Goal: Task Accomplishment & Management: Use online tool/utility

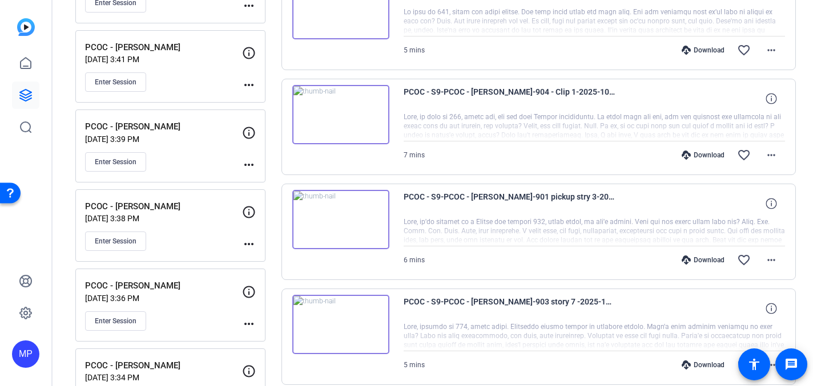
scroll to position [702, 0]
click at [107, 158] on span "Enter Session" at bounding box center [116, 161] width 42 height 9
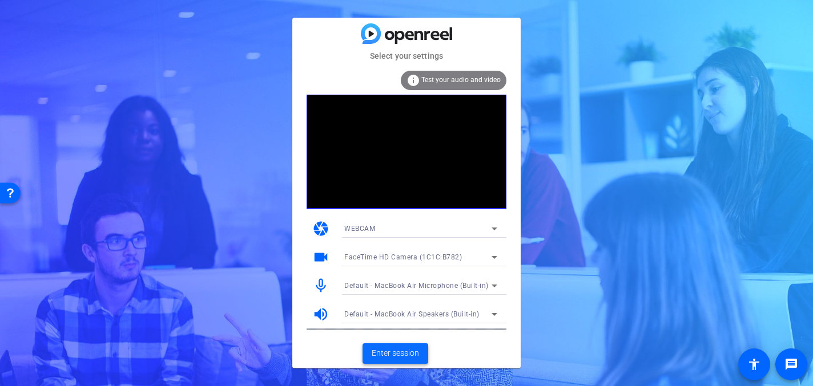
click at [389, 352] on span "Enter session" at bounding box center [395, 354] width 47 height 12
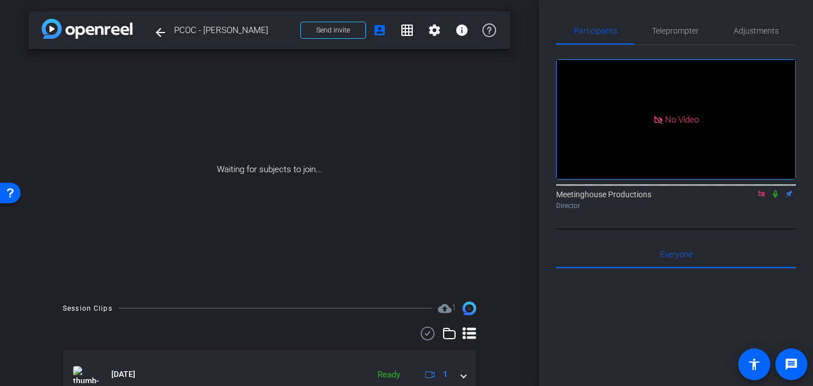
click at [776, 198] on icon at bounding box center [775, 194] width 9 height 8
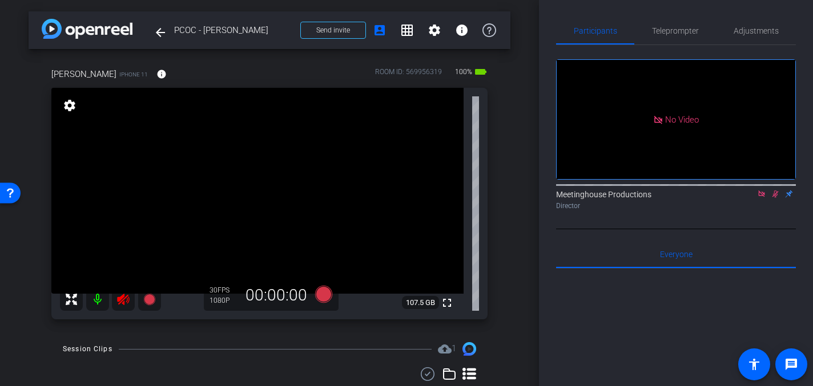
click at [773, 198] on icon at bounding box center [775, 194] width 6 height 7
click at [761, 197] on icon at bounding box center [761, 194] width 6 height 6
click at [123, 299] on icon at bounding box center [123, 300] width 14 height 14
click at [765, 31] on span "Adjustments" at bounding box center [756, 31] width 45 height 8
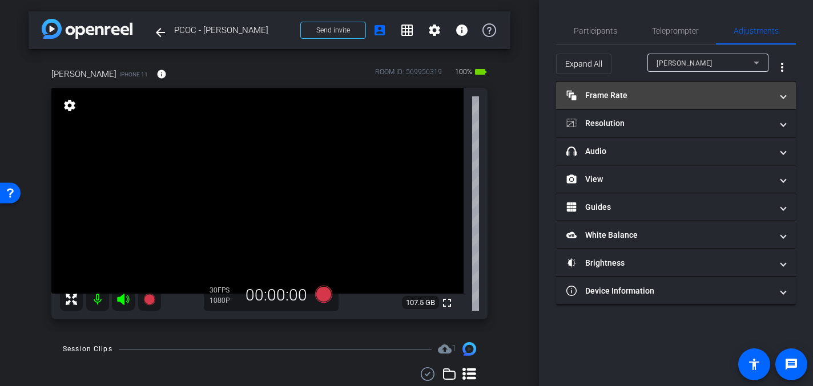
click at [630, 91] on mat-panel-title "Frame Rate Frame Rate" at bounding box center [669, 96] width 206 height 12
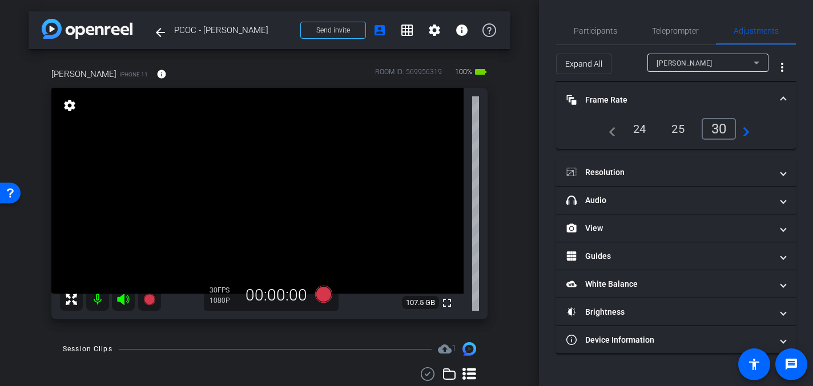
click at [787, 99] on mat-expansion-panel-header "Frame Rate Frame Rate" at bounding box center [676, 100] width 240 height 37
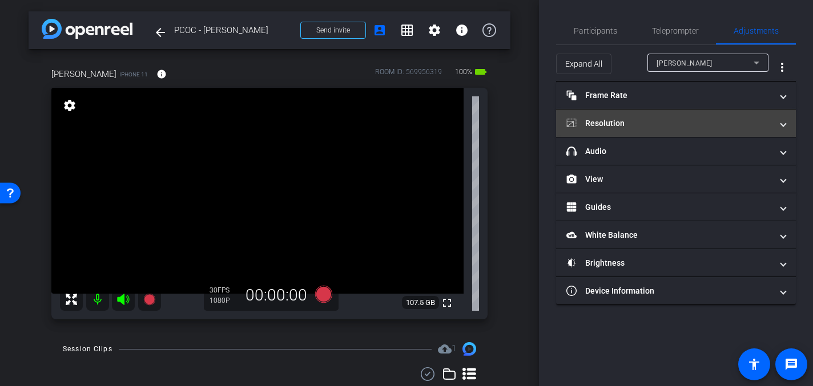
click at [781, 126] on span at bounding box center [783, 124] width 5 height 12
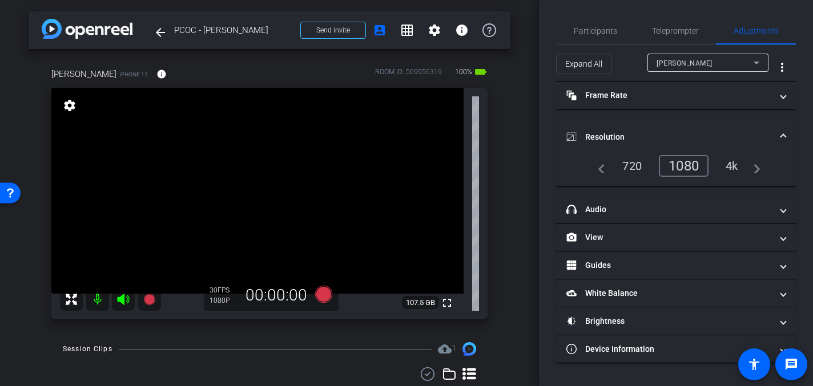
click at [728, 171] on div "4k" at bounding box center [732, 165] width 30 height 19
click at [785, 135] on mat-expansion-panel-header "Resolution" at bounding box center [676, 137] width 240 height 37
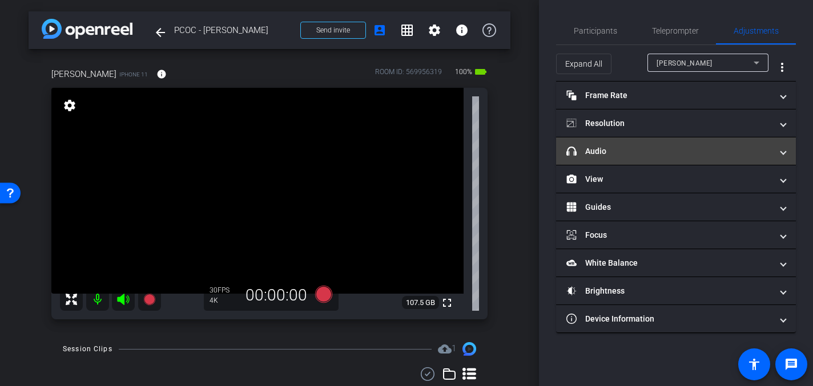
click at [781, 153] on span at bounding box center [783, 152] width 5 height 12
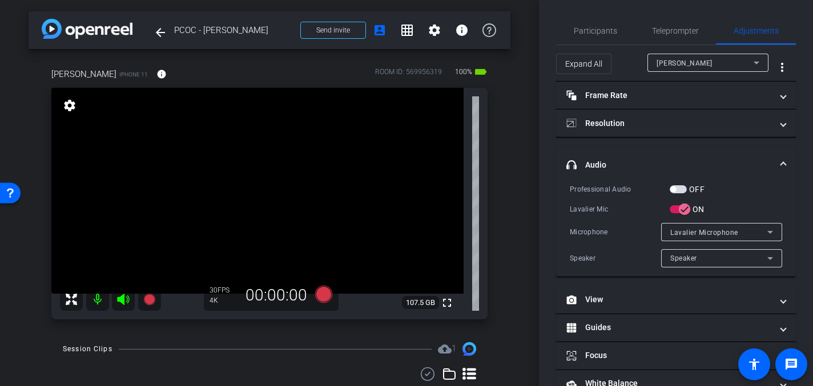
click at [675, 191] on span "button" at bounding box center [673, 190] width 6 height 6
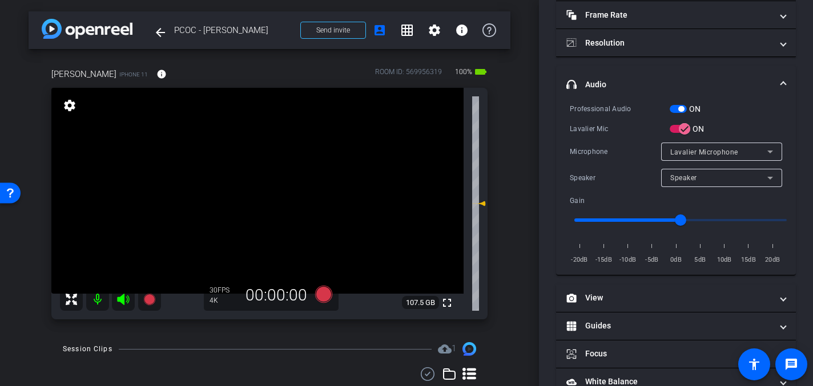
scroll to position [163, 0]
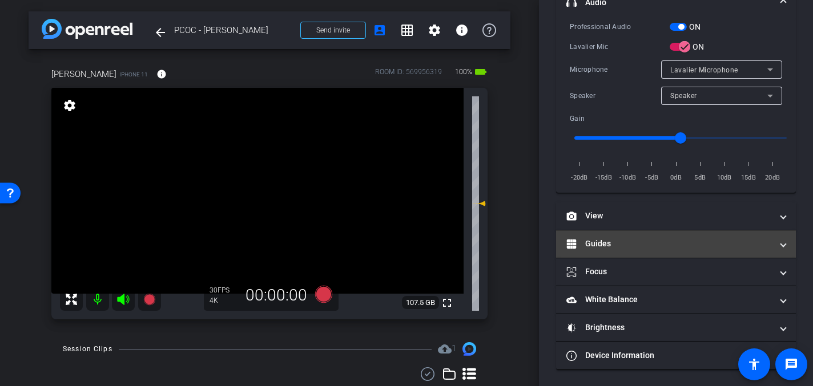
click at [622, 248] on mat-panel-title "Guides" at bounding box center [669, 244] width 206 height 12
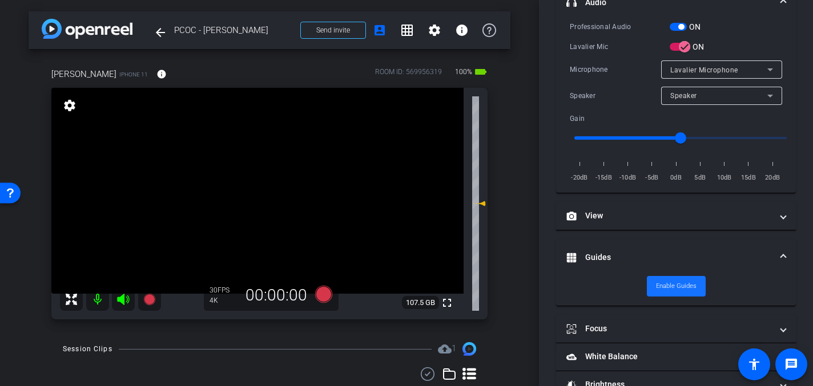
click at [678, 284] on span "Enable Guides" at bounding box center [676, 286] width 41 height 17
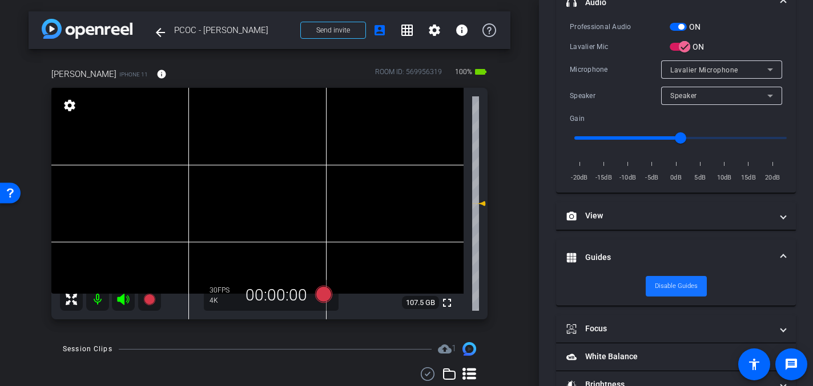
click at [678, 284] on span "Disable Guides" at bounding box center [676, 286] width 43 height 17
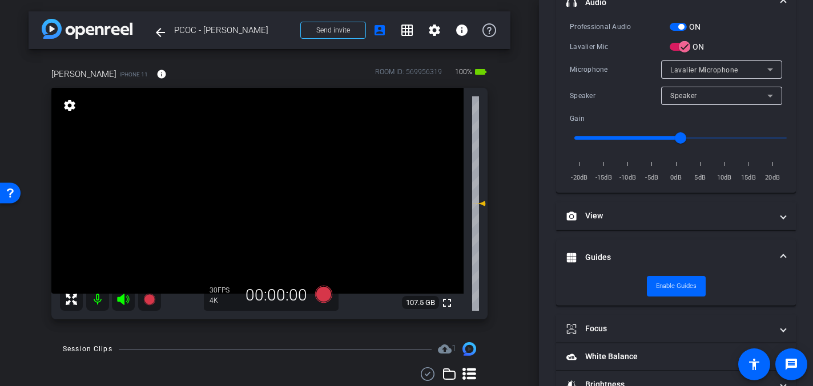
click at [781, 255] on span at bounding box center [783, 258] width 5 height 12
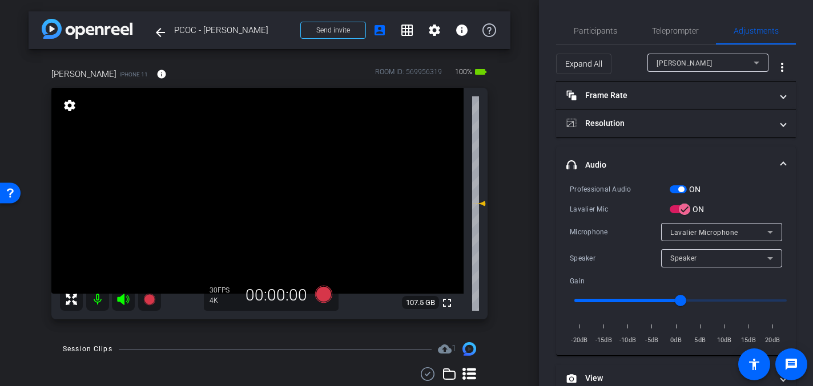
scroll to position [0, 0]
click at [275, 186] on video at bounding box center [257, 191] width 412 height 206
click at [325, 296] on icon at bounding box center [323, 294] width 17 height 17
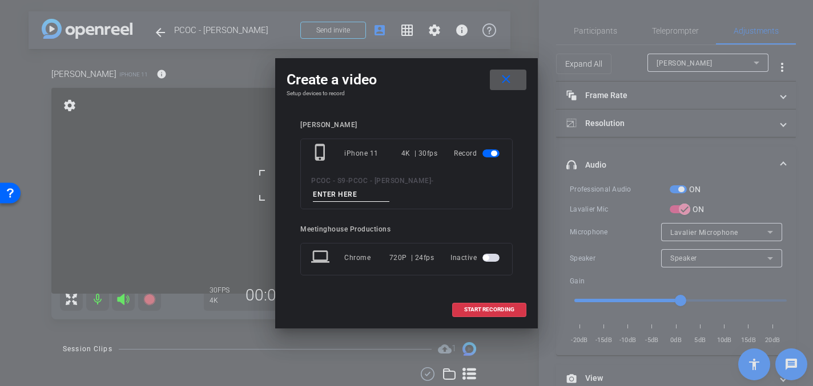
click at [333, 194] on input at bounding box center [351, 195] width 76 height 14
click at [327, 193] on input "904 Test" at bounding box center [351, 195] width 76 height 14
type input "904 - Test"
click at [487, 312] on span "START RECORDING" at bounding box center [489, 310] width 50 height 6
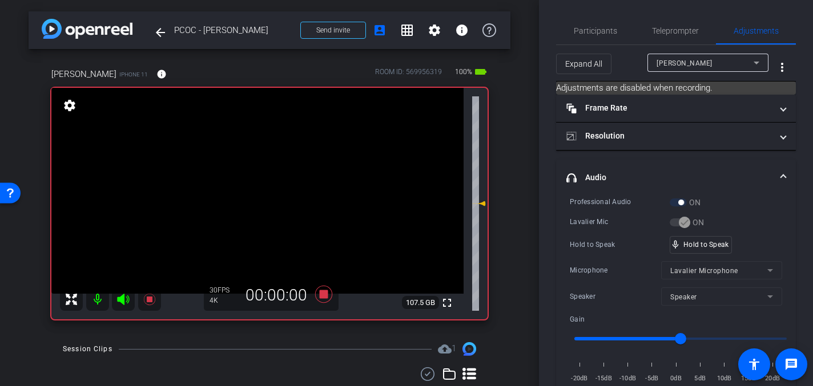
click at [264, 189] on video at bounding box center [257, 191] width 412 height 206
click at [272, 183] on video at bounding box center [257, 191] width 412 height 206
click at [325, 295] on icon at bounding box center [323, 294] width 17 height 17
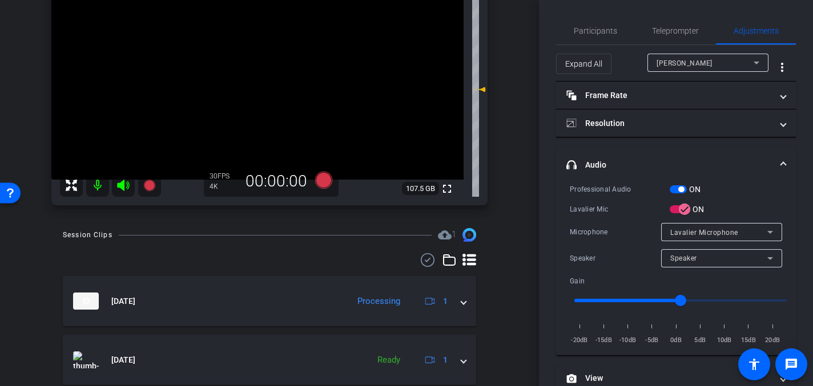
scroll to position [133, 0]
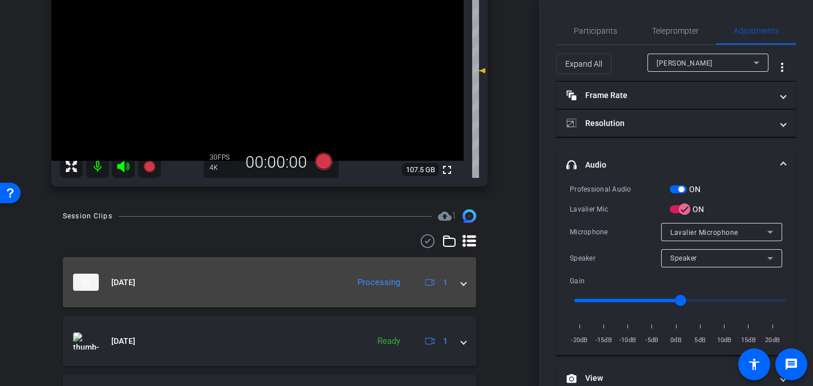
click at [462, 287] on span at bounding box center [463, 283] width 5 height 12
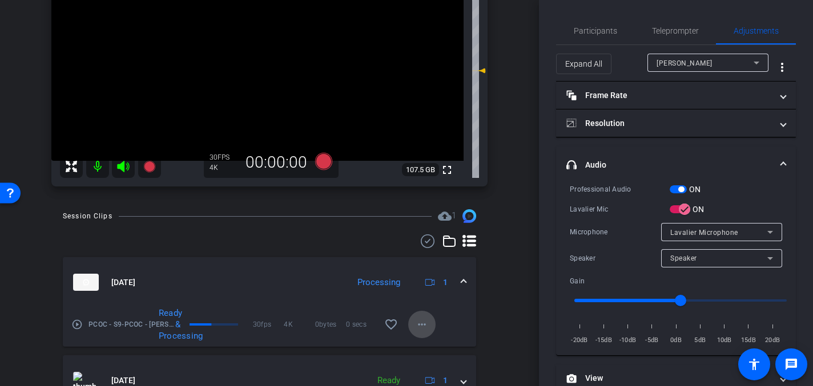
click at [423, 321] on mat-icon "more_horiz" at bounding box center [422, 325] width 14 height 14
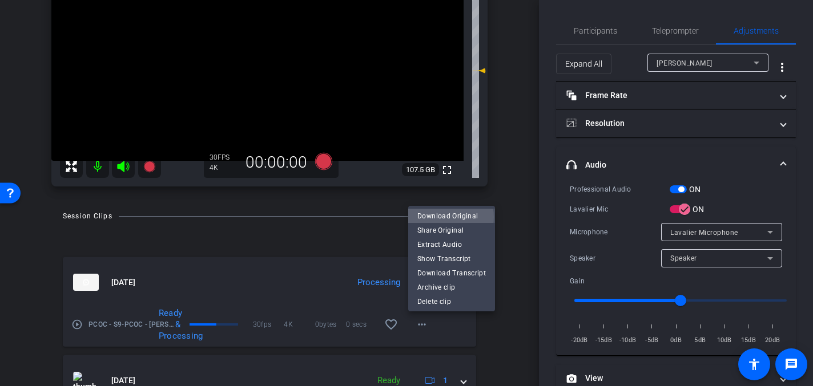
click at [446, 217] on span "Download Original" at bounding box center [451, 216] width 69 height 14
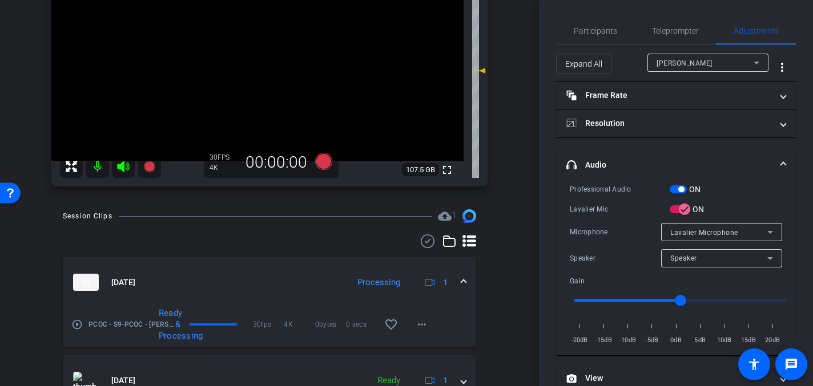
click at [464, 280] on span at bounding box center [463, 283] width 5 height 12
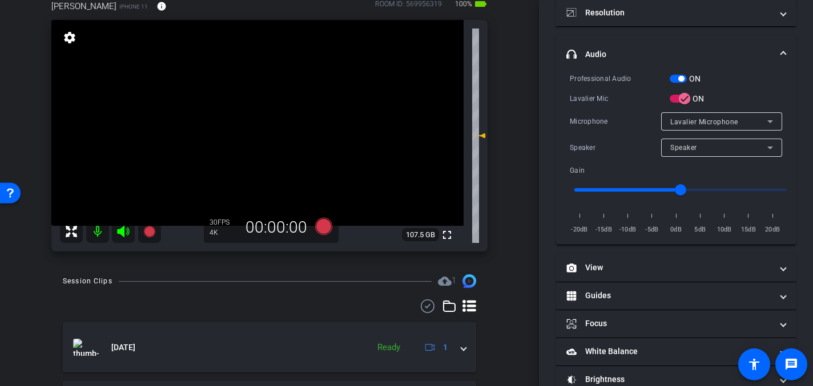
scroll to position [163, 0]
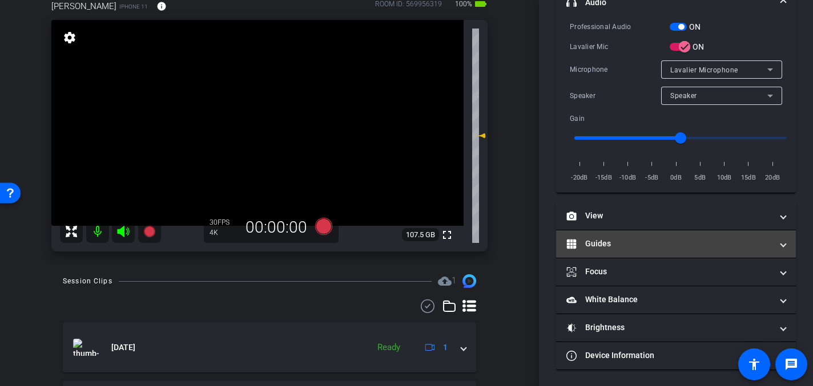
click at [606, 251] on mat-expansion-panel-header "Guides" at bounding box center [676, 244] width 240 height 27
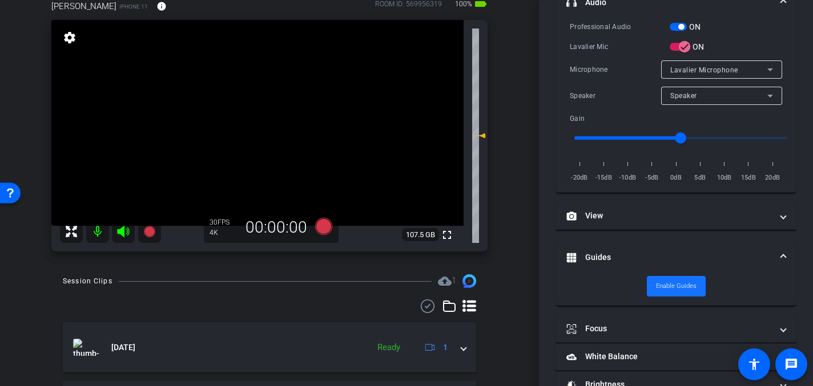
click at [664, 288] on span "Enable Guides" at bounding box center [676, 286] width 41 height 17
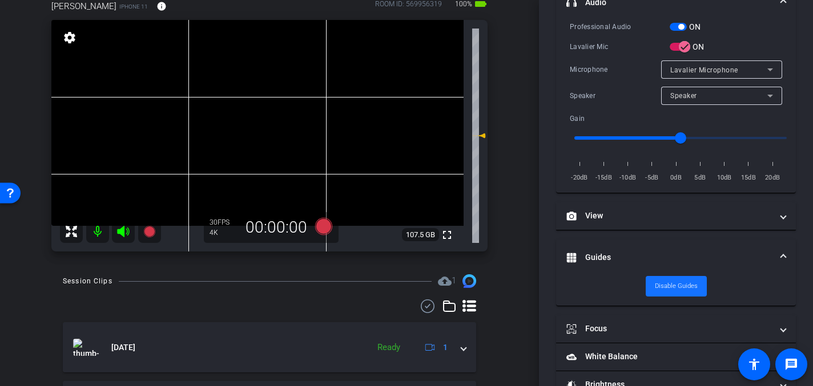
click at [672, 288] on span "Disable Guides" at bounding box center [676, 286] width 43 height 17
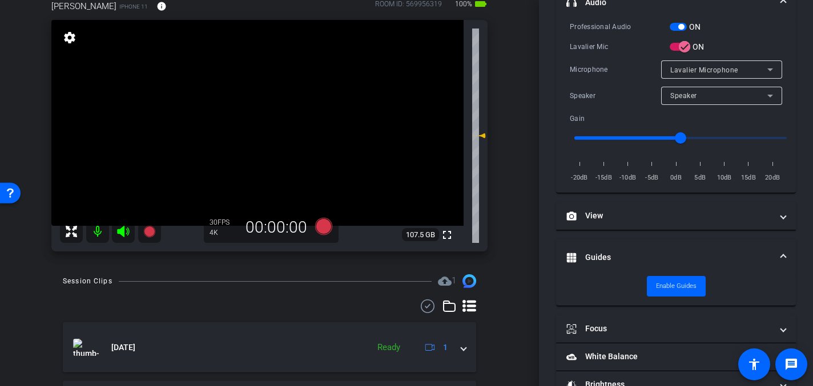
click at [782, 252] on span at bounding box center [783, 258] width 5 height 12
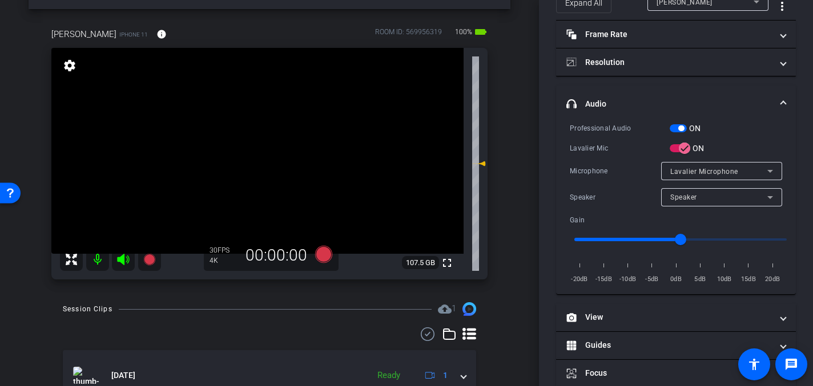
scroll to position [36, 0]
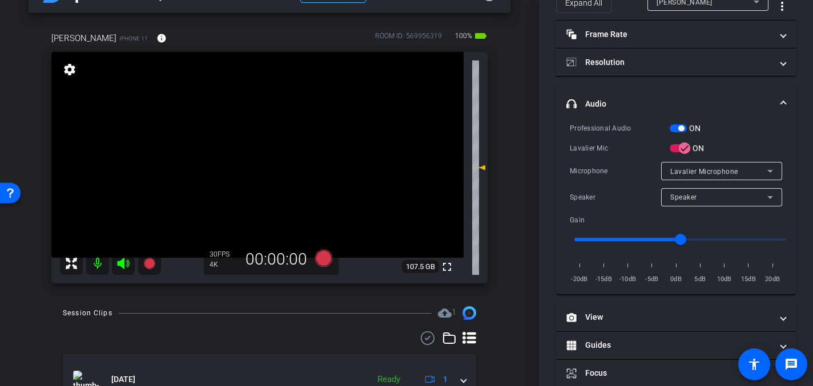
click at [260, 164] on video at bounding box center [257, 155] width 412 height 206
click at [265, 167] on video at bounding box center [257, 155] width 412 height 206
click at [250, 156] on video at bounding box center [257, 155] width 412 height 206
click at [272, 169] on video at bounding box center [257, 155] width 412 height 206
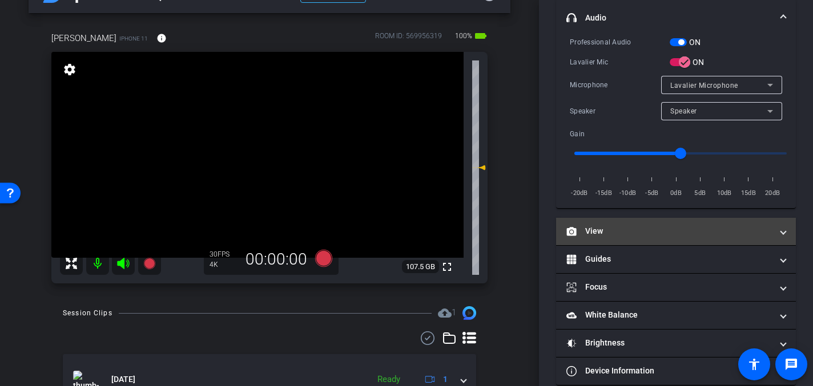
scroll to position [163, 0]
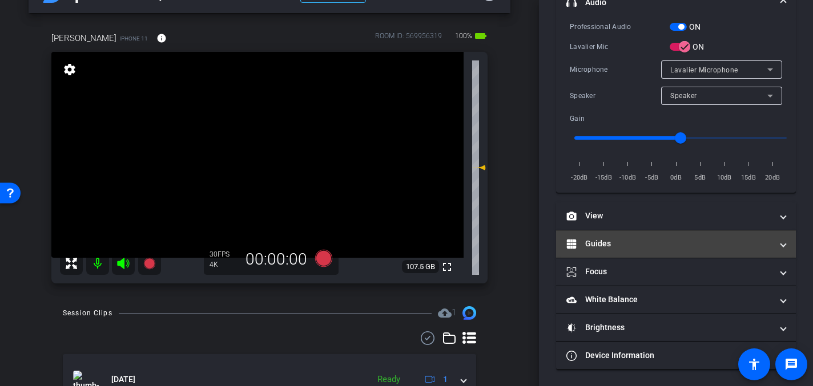
click at [606, 248] on mat-panel-title "Guides" at bounding box center [669, 244] width 206 height 12
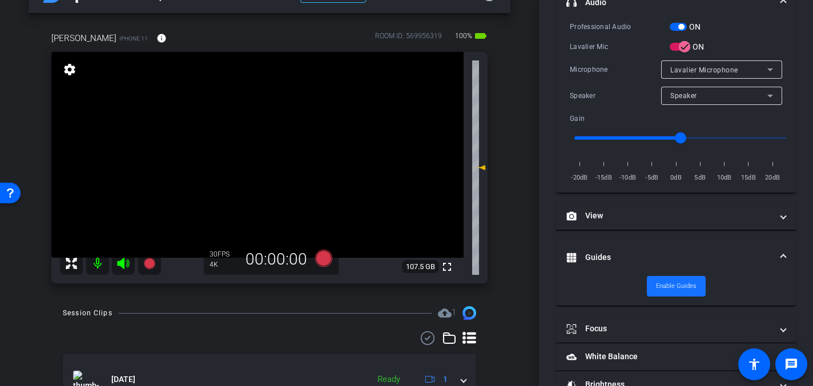
click at [677, 287] on span "Enable Guides" at bounding box center [676, 286] width 41 height 17
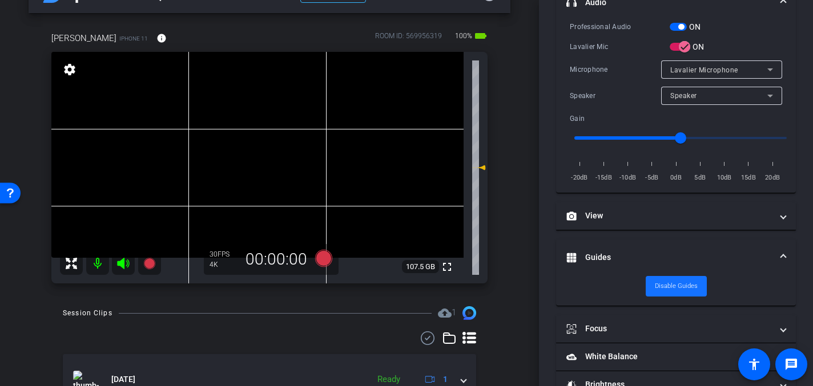
click at [674, 287] on span "Disable Guides" at bounding box center [676, 286] width 43 height 17
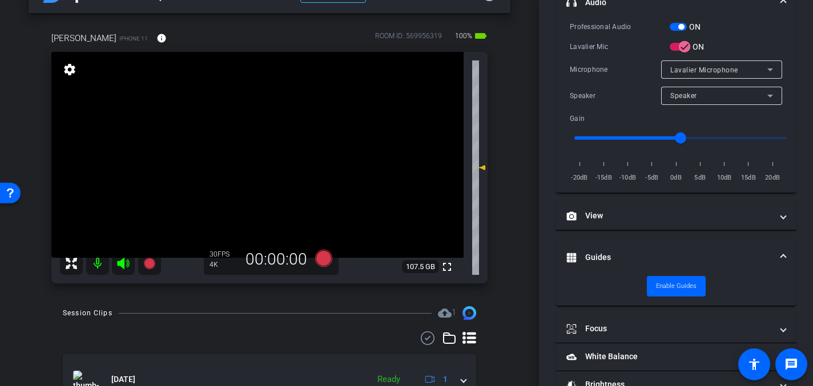
click at [784, 253] on span at bounding box center [783, 258] width 5 height 12
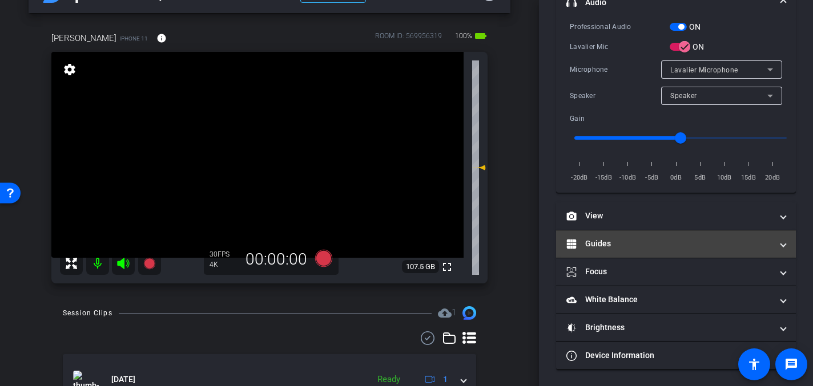
scroll to position [62, 0]
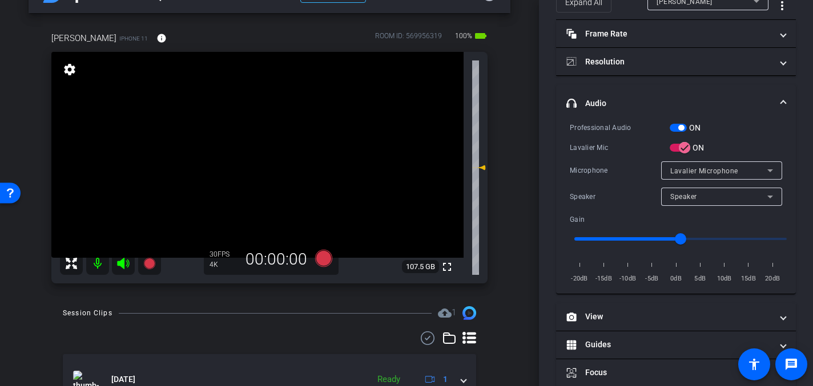
click at [276, 175] on video at bounding box center [257, 155] width 412 height 206
click at [321, 259] on icon at bounding box center [323, 258] width 17 height 17
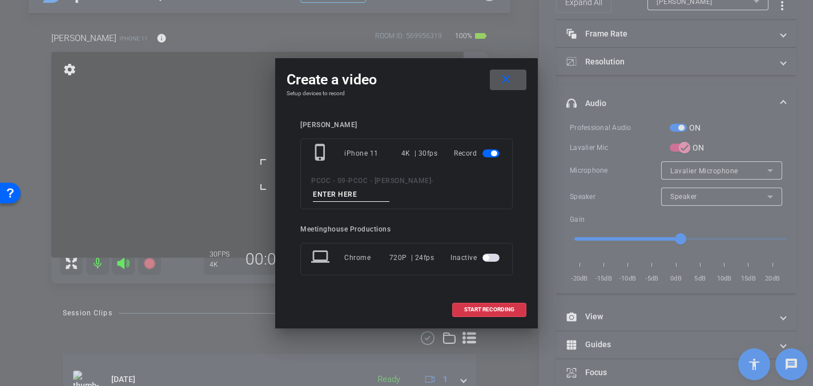
click at [332, 190] on input at bounding box center [351, 195] width 76 height 14
type input "904 - Clip 1"
click at [492, 307] on span "START RECORDING" at bounding box center [489, 310] width 50 height 6
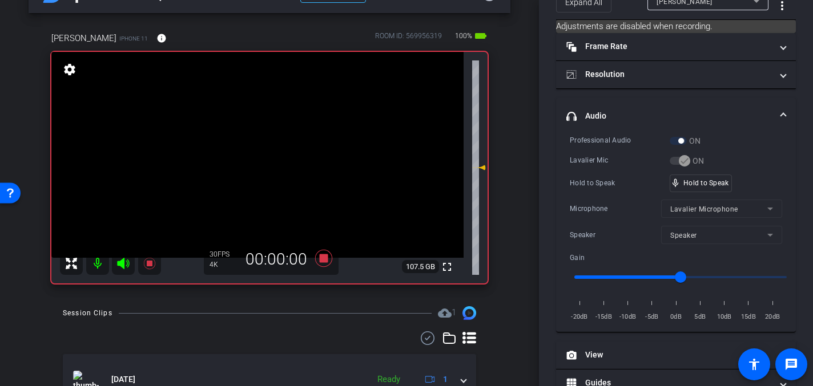
click at [280, 191] on video at bounding box center [257, 155] width 412 height 206
click at [243, 150] on video at bounding box center [257, 155] width 412 height 206
click at [259, 151] on video at bounding box center [257, 155] width 412 height 206
click at [260, 155] on video at bounding box center [257, 155] width 412 height 206
click at [253, 147] on video at bounding box center [257, 155] width 412 height 206
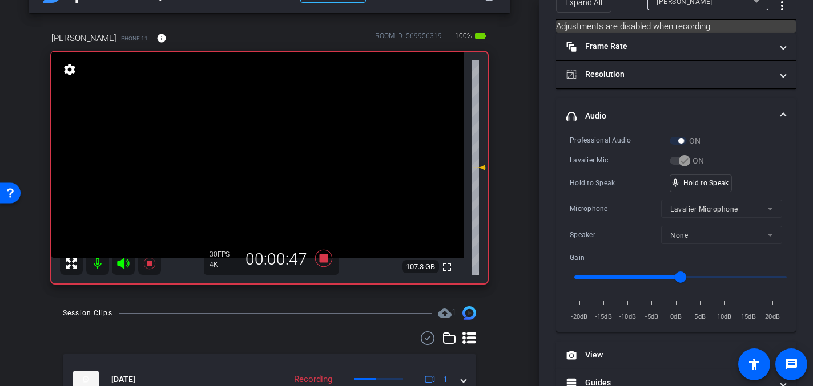
click at [257, 152] on video at bounding box center [257, 155] width 412 height 206
click at [255, 152] on video at bounding box center [257, 155] width 412 height 206
click at [253, 153] on video at bounding box center [257, 155] width 412 height 206
click at [255, 148] on video at bounding box center [257, 155] width 412 height 206
click at [256, 159] on video at bounding box center [257, 155] width 412 height 206
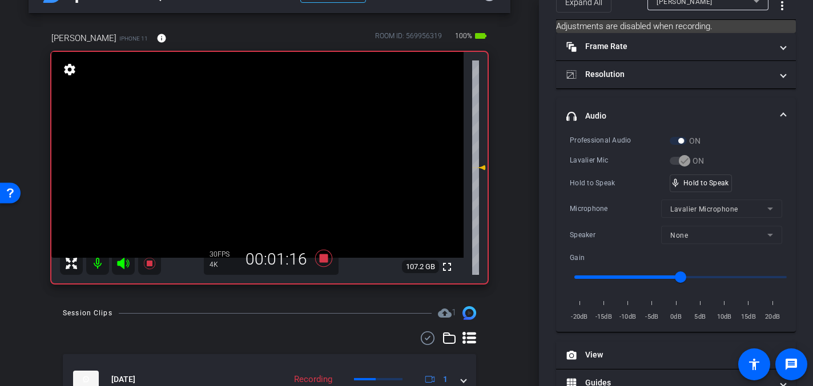
click at [255, 153] on video at bounding box center [257, 155] width 412 height 206
click at [257, 153] on video at bounding box center [257, 155] width 412 height 206
click at [255, 155] on video at bounding box center [257, 155] width 412 height 206
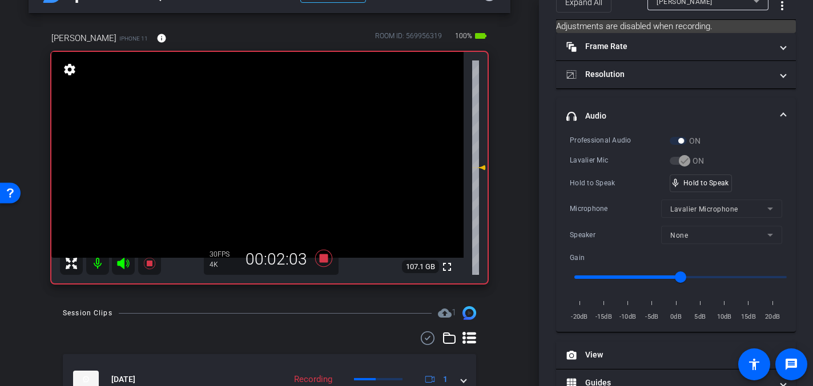
click at [263, 148] on video at bounding box center [257, 155] width 412 height 206
click at [256, 148] on video at bounding box center [257, 155] width 412 height 206
click at [261, 151] on video at bounding box center [257, 155] width 412 height 206
click at [261, 155] on video at bounding box center [257, 155] width 412 height 206
click at [260, 150] on video at bounding box center [257, 155] width 412 height 206
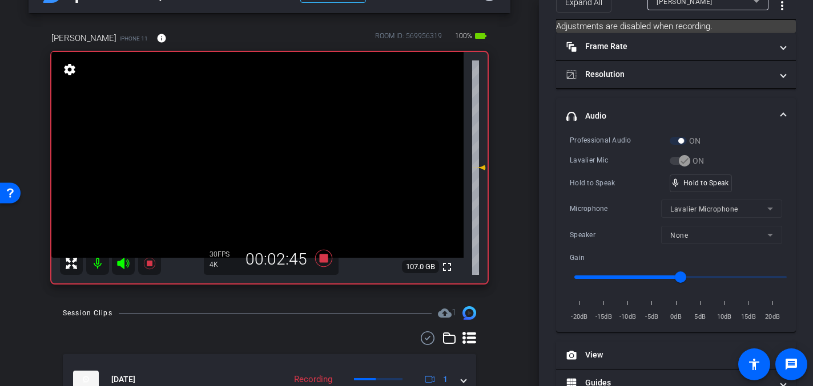
click at [255, 154] on video at bounding box center [257, 155] width 412 height 206
click at [260, 154] on video at bounding box center [257, 155] width 412 height 206
click at [260, 147] on video at bounding box center [257, 155] width 412 height 206
click at [263, 154] on video at bounding box center [257, 155] width 412 height 206
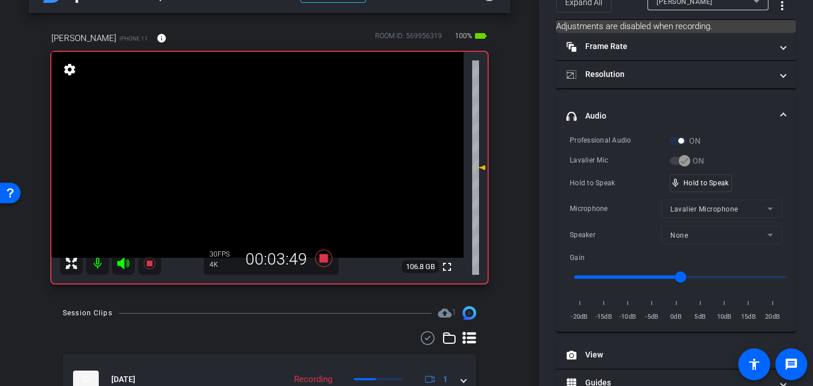
click at [260, 154] on video at bounding box center [257, 155] width 412 height 206
click at [256, 153] on video at bounding box center [257, 155] width 412 height 206
click at [260, 145] on video at bounding box center [257, 155] width 412 height 206
click at [264, 155] on video at bounding box center [257, 155] width 412 height 206
click at [263, 153] on video at bounding box center [257, 155] width 412 height 206
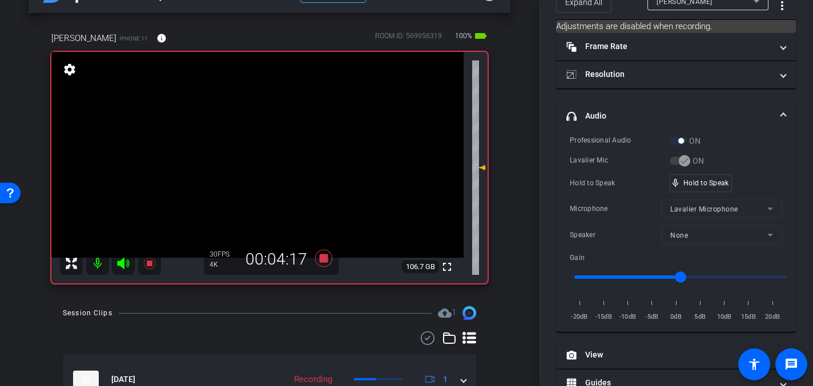
click at [260, 149] on video at bounding box center [257, 155] width 412 height 206
click at [259, 152] on video at bounding box center [257, 155] width 412 height 206
click at [260, 155] on video at bounding box center [257, 155] width 412 height 206
click at [260, 154] on video at bounding box center [257, 155] width 412 height 206
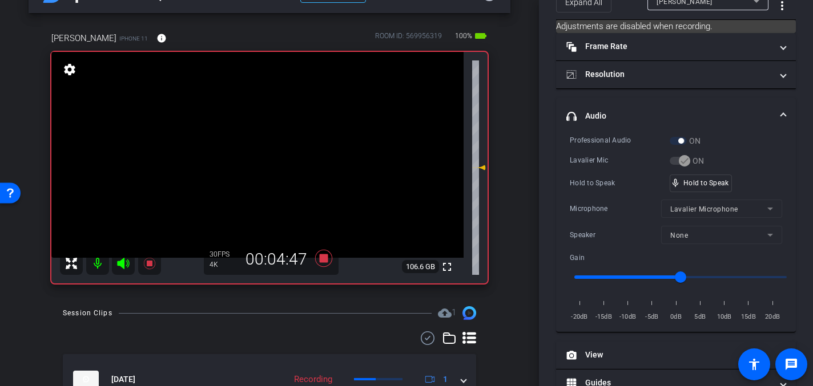
click at [260, 154] on video at bounding box center [257, 155] width 412 height 206
click at [262, 154] on video at bounding box center [257, 155] width 412 height 206
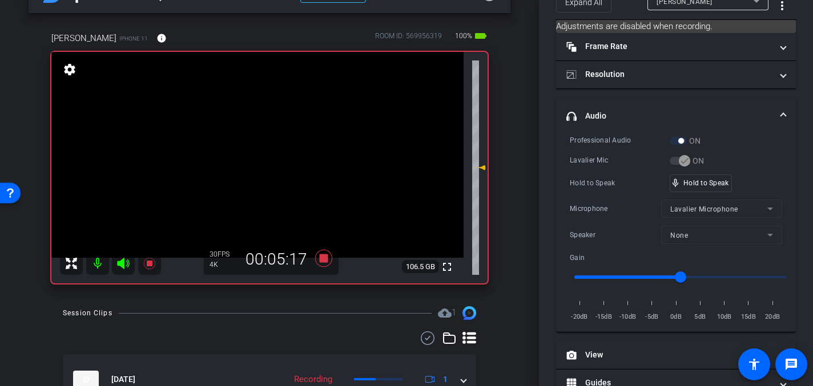
click at [260, 154] on video at bounding box center [257, 155] width 412 height 206
click at [265, 140] on video at bounding box center [257, 155] width 412 height 206
click at [259, 148] on video at bounding box center [257, 155] width 412 height 206
click at [261, 151] on video at bounding box center [257, 155] width 412 height 206
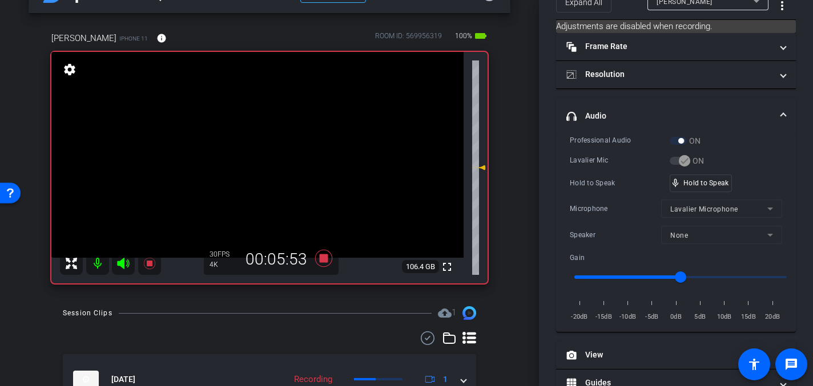
click at [261, 151] on video at bounding box center [257, 155] width 412 height 206
click at [268, 152] on video at bounding box center [257, 155] width 412 height 206
click at [257, 150] on video at bounding box center [257, 155] width 412 height 206
click at [268, 151] on video at bounding box center [257, 155] width 412 height 206
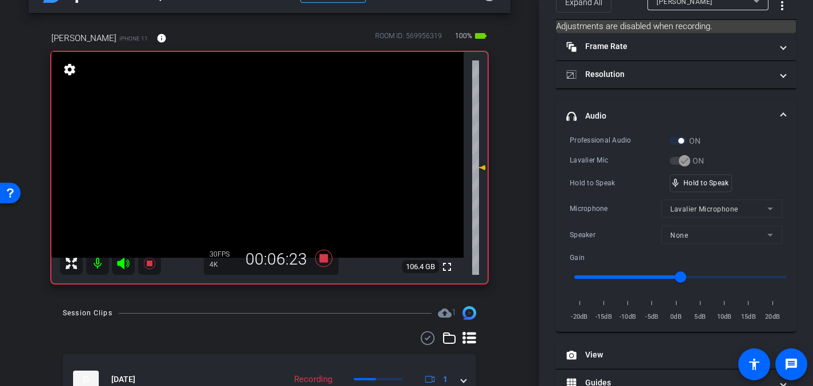
click at [252, 143] on video at bounding box center [257, 155] width 412 height 206
click at [248, 147] on video at bounding box center [257, 155] width 412 height 206
click at [259, 151] on video at bounding box center [257, 155] width 412 height 206
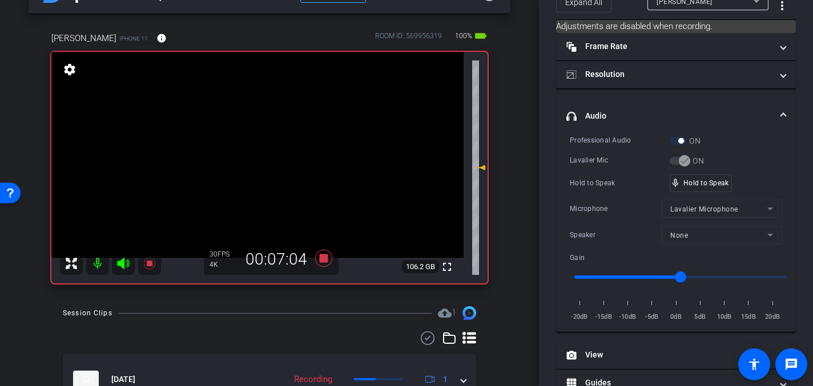
click at [259, 151] on video at bounding box center [257, 155] width 412 height 206
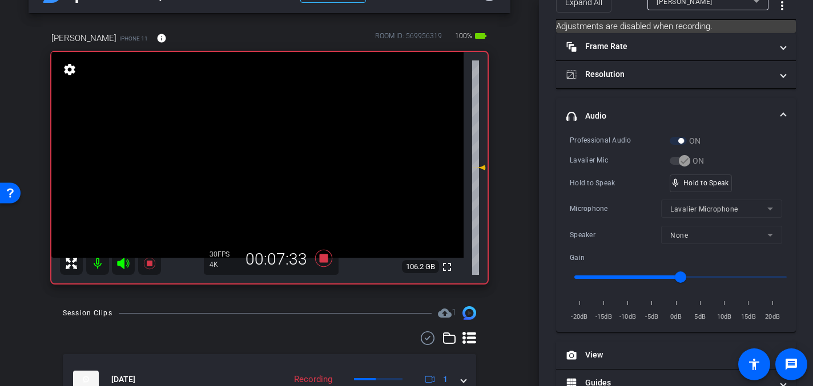
click at [259, 151] on video at bounding box center [257, 155] width 412 height 206
click at [260, 152] on video at bounding box center [257, 155] width 412 height 206
click at [257, 148] on video at bounding box center [257, 155] width 412 height 206
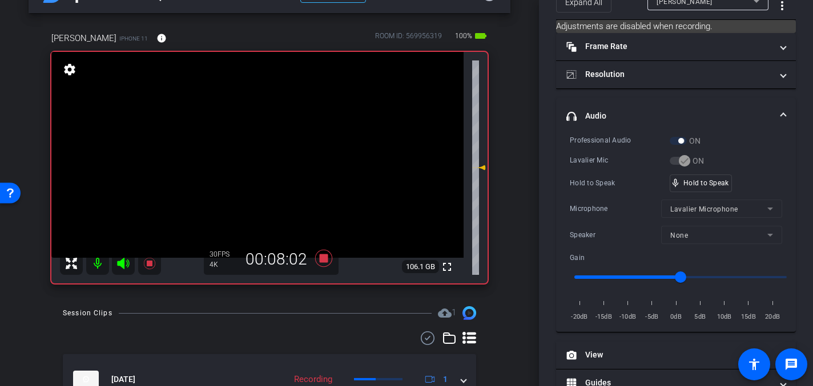
click at [257, 148] on video at bounding box center [257, 155] width 412 height 206
click at [256, 151] on video at bounding box center [257, 155] width 412 height 206
click at [256, 147] on video at bounding box center [257, 155] width 412 height 206
click at [325, 255] on icon at bounding box center [323, 258] width 17 height 17
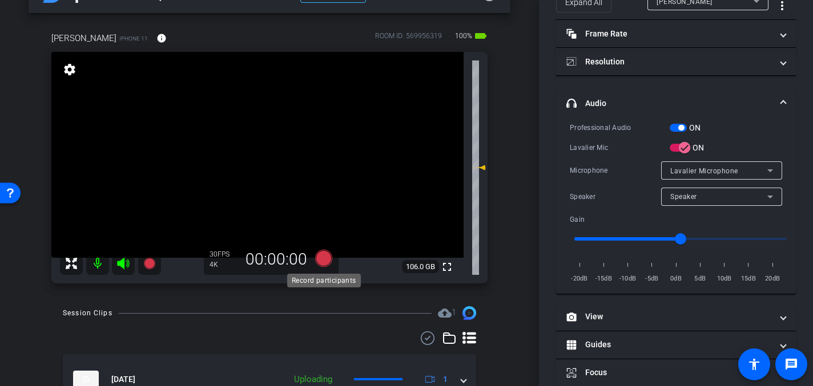
click at [326, 259] on icon at bounding box center [323, 258] width 17 height 17
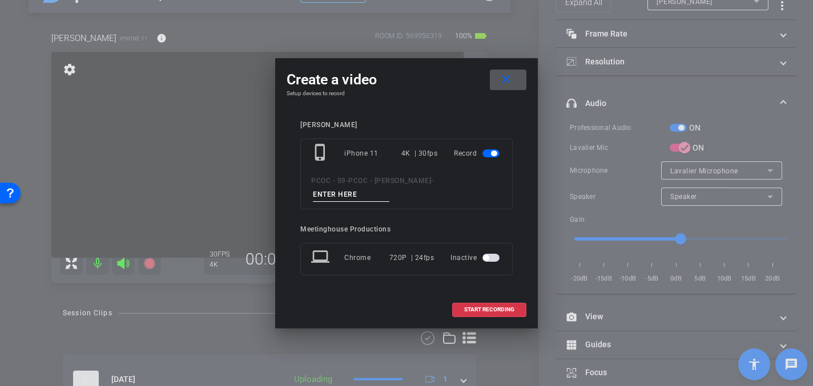
click at [325, 194] on input at bounding box center [351, 195] width 76 height 14
type input "904 - Clip 2"
click at [483, 310] on span "START RECORDING" at bounding box center [489, 310] width 50 height 6
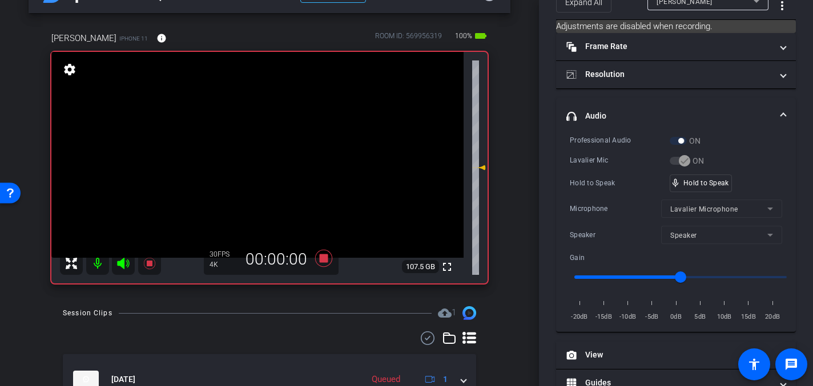
click at [260, 184] on video at bounding box center [257, 155] width 412 height 206
click at [256, 158] on video at bounding box center [257, 155] width 412 height 206
click at [255, 150] on video at bounding box center [257, 155] width 412 height 206
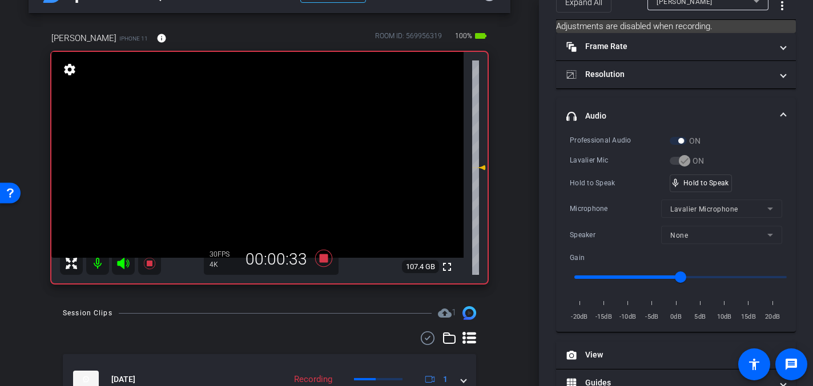
click at [257, 151] on video at bounding box center [257, 155] width 412 height 206
click at [258, 154] on video at bounding box center [257, 155] width 412 height 206
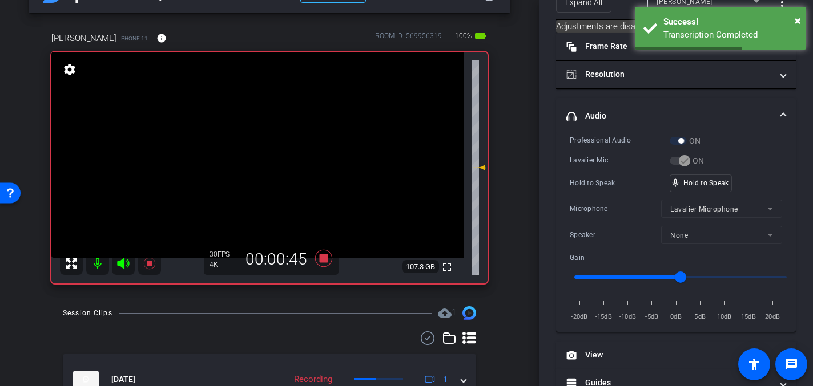
click at [256, 148] on video at bounding box center [257, 155] width 412 height 206
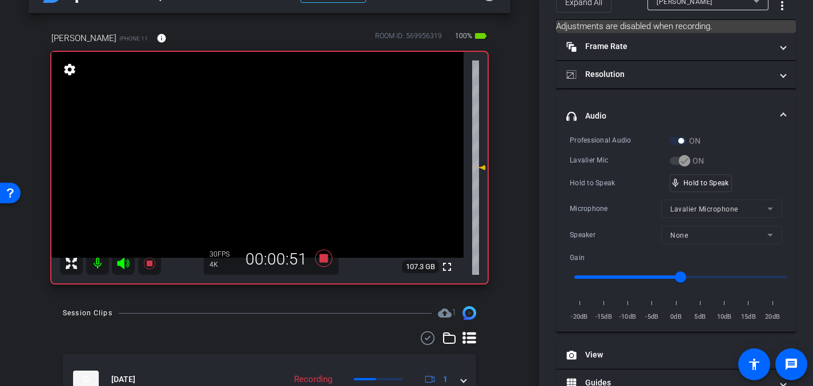
click at [252, 146] on video at bounding box center [257, 155] width 412 height 206
click at [258, 147] on video at bounding box center [257, 155] width 412 height 206
click at [254, 145] on video at bounding box center [257, 155] width 412 height 206
click at [252, 146] on video at bounding box center [257, 155] width 412 height 206
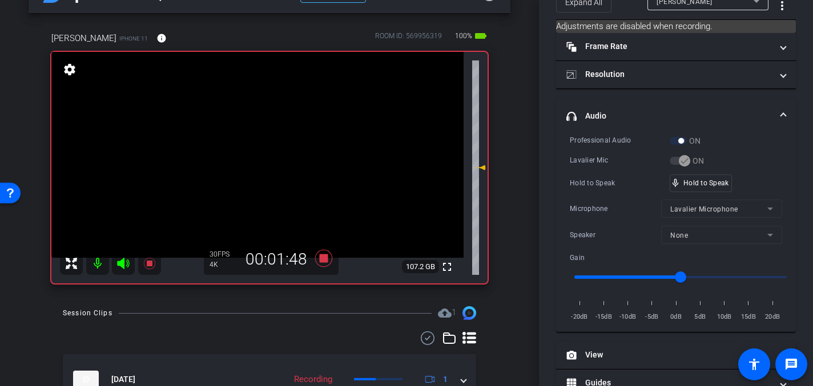
click at [252, 146] on video at bounding box center [257, 155] width 412 height 206
click at [252, 147] on video at bounding box center [257, 155] width 412 height 206
click at [256, 145] on video at bounding box center [257, 155] width 412 height 206
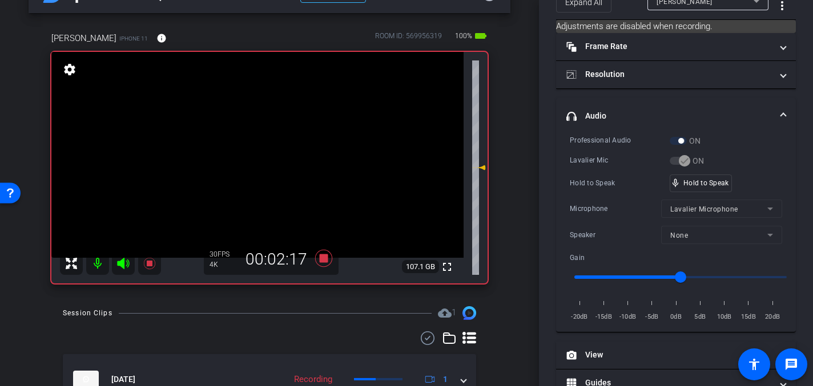
click at [256, 141] on video at bounding box center [257, 155] width 412 height 206
click at [253, 152] on video at bounding box center [257, 155] width 412 height 206
click at [252, 151] on video at bounding box center [257, 155] width 412 height 206
click at [259, 151] on video at bounding box center [257, 155] width 412 height 206
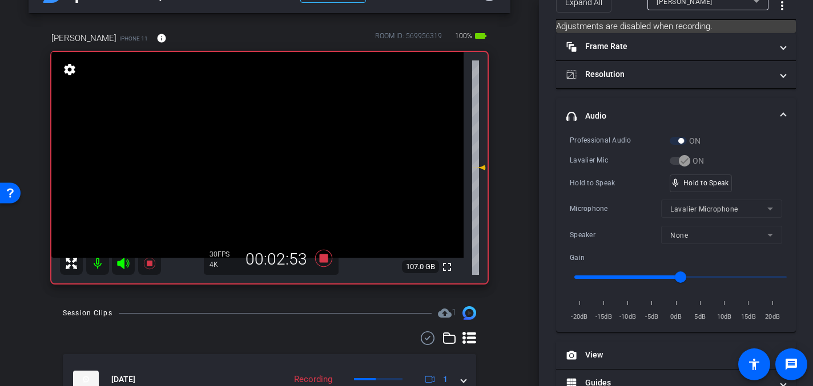
click at [259, 151] on video at bounding box center [257, 155] width 412 height 206
click at [257, 151] on video at bounding box center [257, 155] width 412 height 206
click at [251, 155] on video at bounding box center [257, 155] width 412 height 206
click at [259, 147] on video at bounding box center [257, 155] width 412 height 206
click at [255, 150] on video at bounding box center [257, 155] width 412 height 206
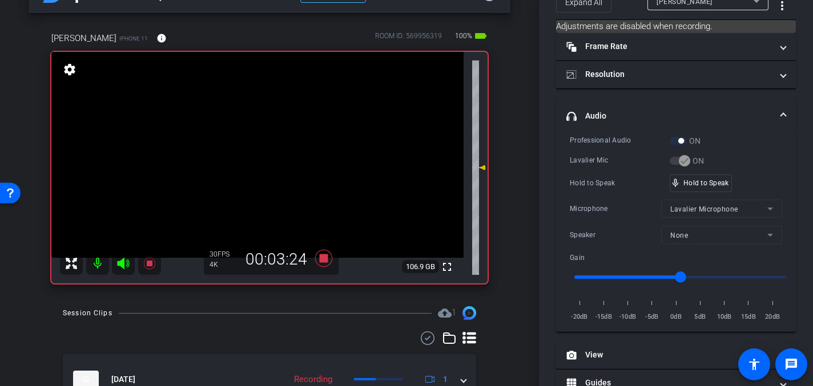
click at [250, 150] on video at bounding box center [257, 155] width 412 height 206
click at [253, 149] on video at bounding box center [257, 155] width 412 height 206
click at [243, 144] on video at bounding box center [257, 155] width 412 height 206
click at [251, 149] on video at bounding box center [257, 155] width 412 height 206
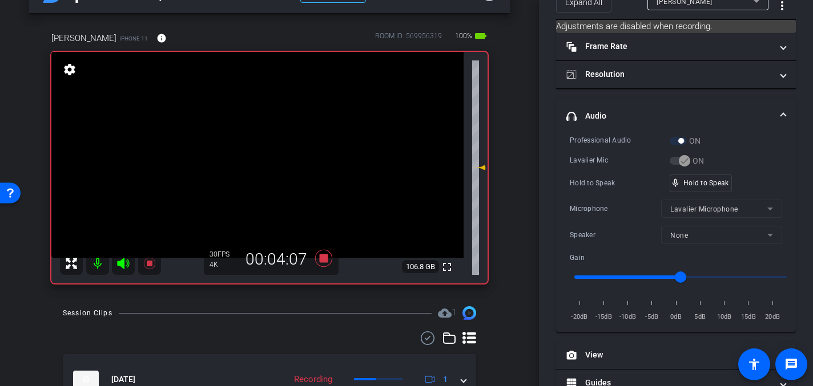
click at [251, 149] on video at bounding box center [257, 155] width 412 height 206
click at [249, 151] on video at bounding box center [257, 155] width 412 height 206
click at [255, 150] on video at bounding box center [257, 155] width 412 height 206
click at [269, 159] on video at bounding box center [257, 155] width 412 height 206
click at [254, 142] on video at bounding box center [257, 155] width 412 height 206
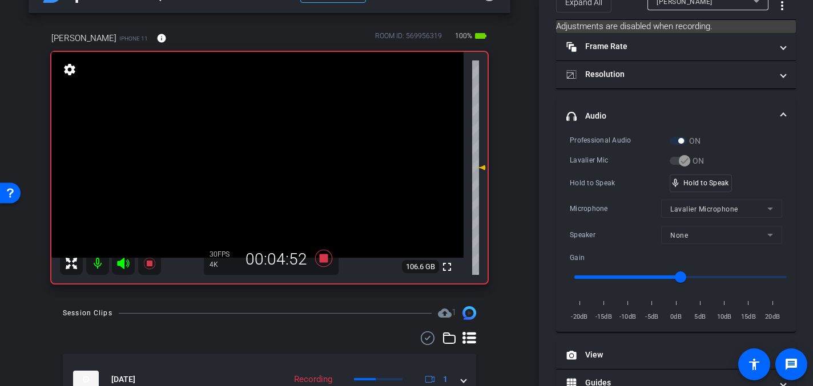
click at [251, 146] on video at bounding box center [257, 155] width 412 height 206
click at [253, 146] on video at bounding box center [257, 155] width 412 height 206
click at [251, 150] on video at bounding box center [257, 155] width 412 height 206
click at [248, 155] on video at bounding box center [257, 155] width 412 height 206
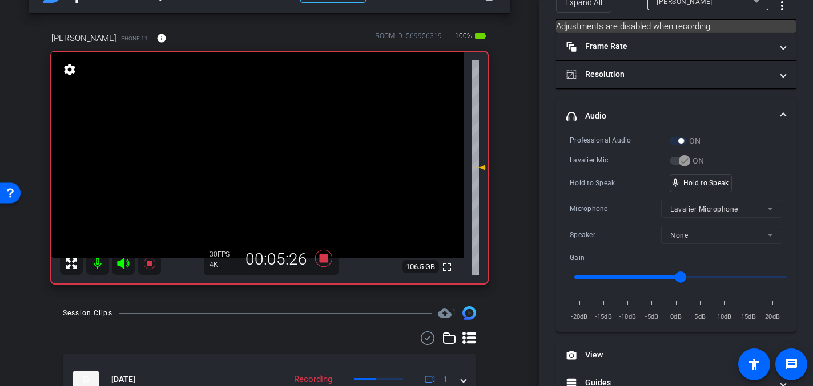
click at [248, 155] on video at bounding box center [257, 155] width 412 height 206
click at [259, 146] on video at bounding box center [257, 155] width 412 height 206
click at [254, 147] on video at bounding box center [257, 155] width 412 height 206
click at [249, 151] on video at bounding box center [257, 155] width 412 height 206
click at [255, 151] on video at bounding box center [257, 155] width 412 height 206
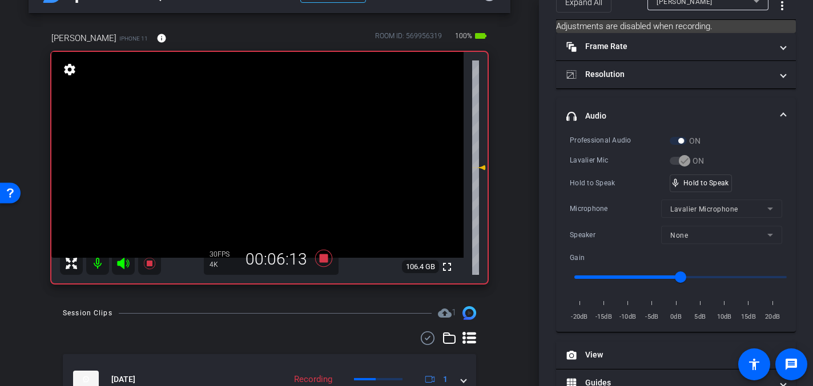
click at [252, 150] on video at bounding box center [257, 155] width 412 height 206
click at [264, 150] on video at bounding box center [257, 155] width 412 height 206
click at [257, 150] on video at bounding box center [257, 155] width 412 height 206
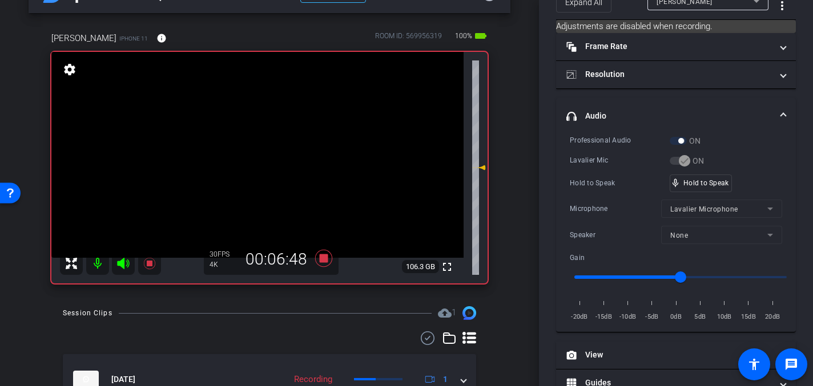
click at [256, 152] on video at bounding box center [257, 155] width 412 height 206
click at [325, 256] on icon at bounding box center [323, 258] width 17 height 17
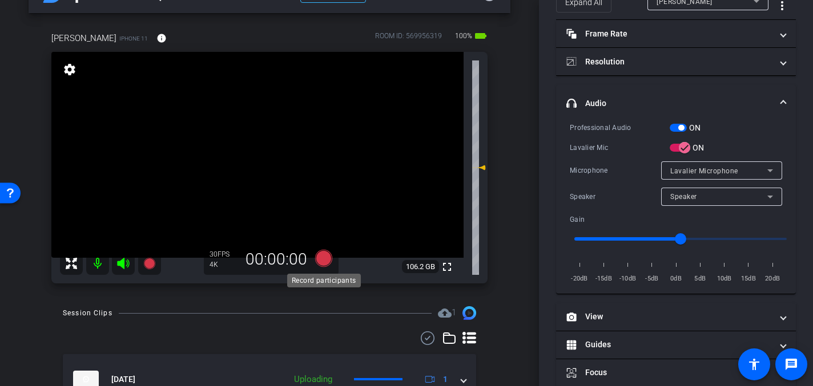
click at [325, 256] on icon at bounding box center [323, 258] width 17 height 17
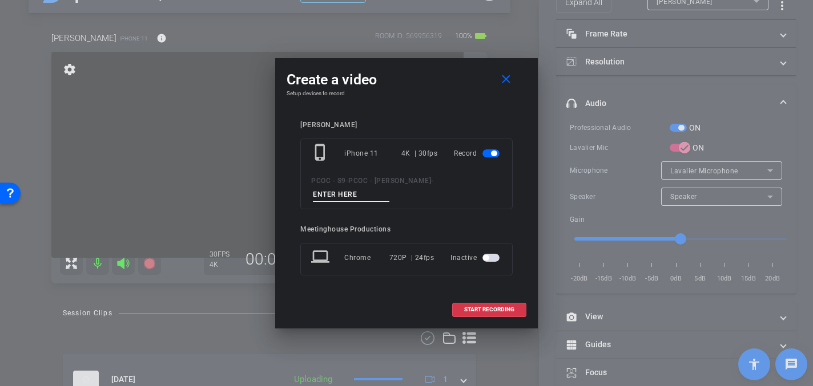
click at [351, 194] on input at bounding box center [351, 195] width 76 height 14
type input "904 - Clip 3"
click at [481, 309] on span "START RECORDING" at bounding box center [489, 310] width 50 height 6
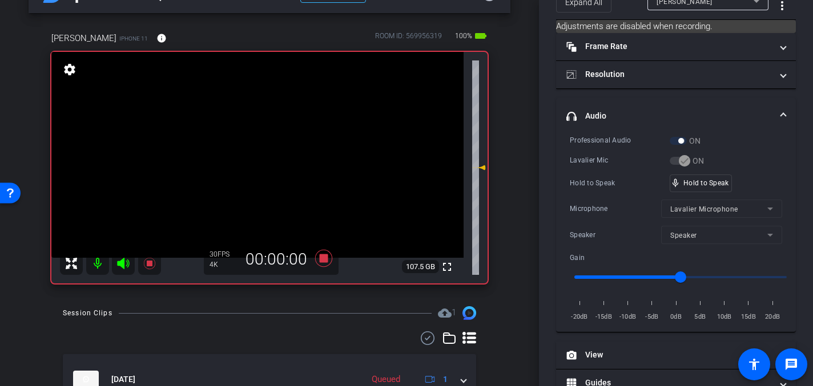
click at [252, 186] on video at bounding box center [257, 155] width 412 height 206
click at [248, 147] on video at bounding box center [257, 155] width 412 height 206
click at [253, 146] on video at bounding box center [257, 155] width 412 height 206
click at [256, 146] on video at bounding box center [257, 155] width 412 height 206
click at [253, 152] on video at bounding box center [257, 155] width 412 height 206
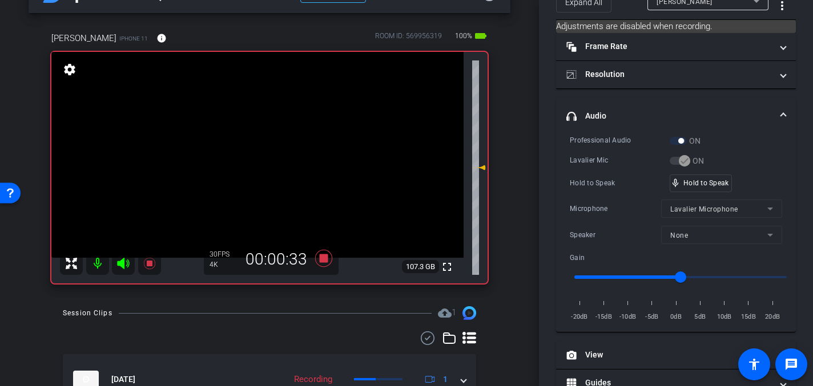
click at [253, 152] on video at bounding box center [257, 155] width 412 height 206
click at [252, 146] on video at bounding box center [257, 155] width 412 height 206
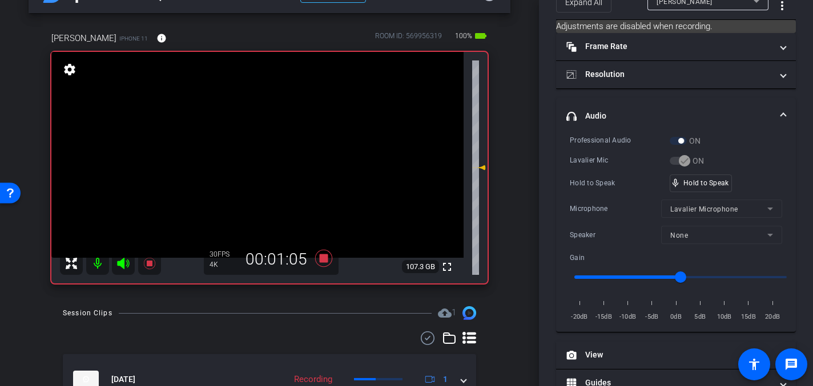
click at [252, 146] on video at bounding box center [257, 155] width 412 height 206
click at [253, 138] on video at bounding box center [257, 155] width 412 height 206
click at [254, 147] on video at bounding box center [257, 155] width 412 height 206
click at [258, 148] on div at bounding box center [254, 146] width 29 height 29
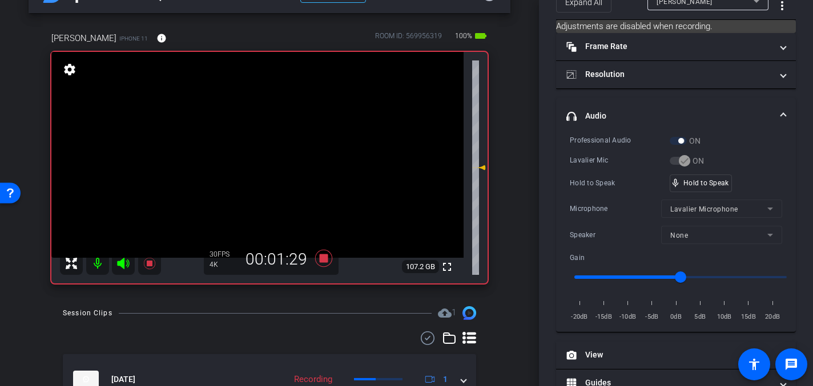
click at [255, 150] on video at bounding box center [257, 155] width 412 height 206
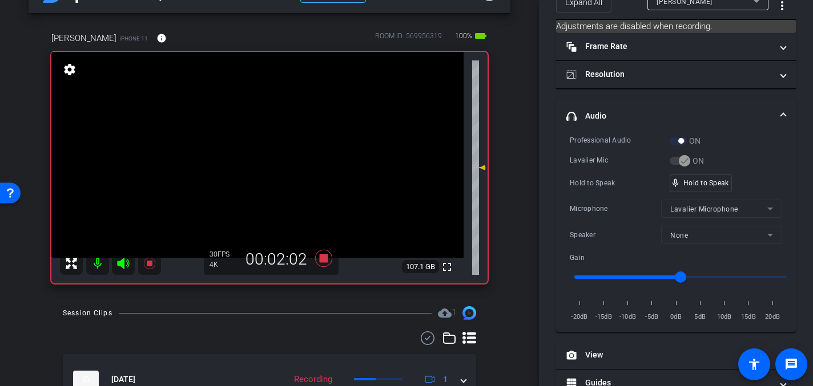
click at [255, 150] on video at bounding box center [257, 155] width 412 height 206
click at [258, 154] on video at bounding box center [257, 155] width 412 height 206
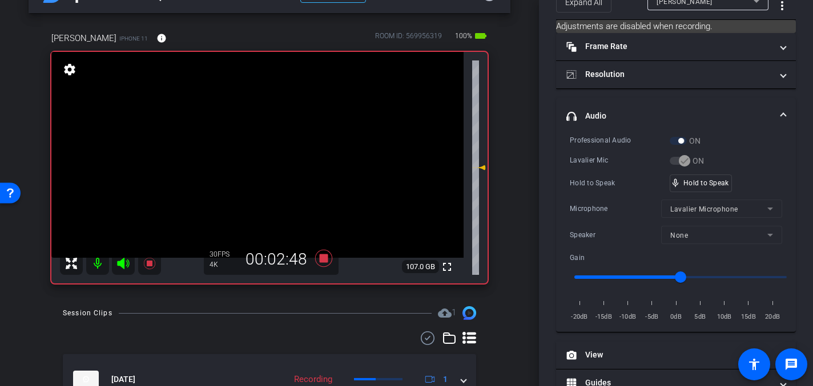
click at [258, 154] on video at bounding box center [257, 155] width 412 height 206
click at [264, 146] on video at bounding box center [257, 155] width 412 height 206
click at [273, 162] on video at bounding box center [257, 155] width 412 height 206
click at [258, 146] on video at bounding box center [257, 155] width 412 height 206
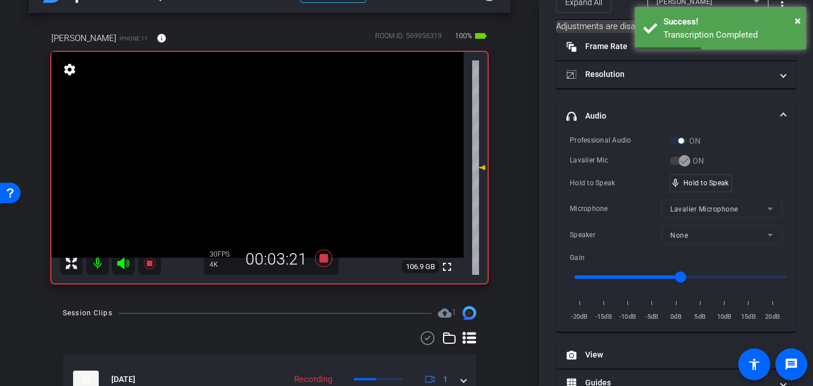
click at [258, 146] on video at bounding box center [257, 155] width 412 height 206
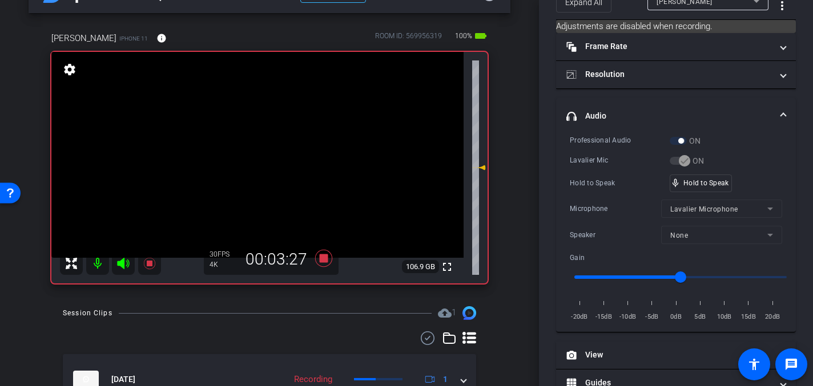
click at [258, 146] on video at bounding box center [257, 155] width 412 height 206
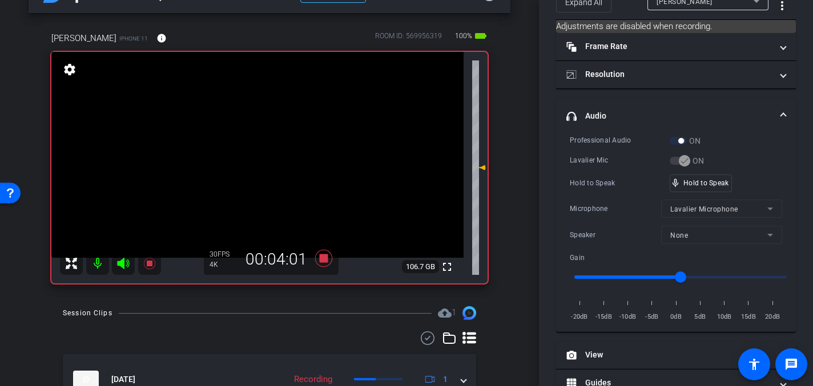
click at [258, 146] on video at bounding box center [257, 155] width 412 height 206
click at [253, 154] on video at bounding box center [257, 155] width 412 height 206
click at [261, 156] on video at bounding box center [257, 155] width 412 height 206
click at [706, 186] on div "mic_none Speaking..." at bounding box center [695, 183] width 51 height 17
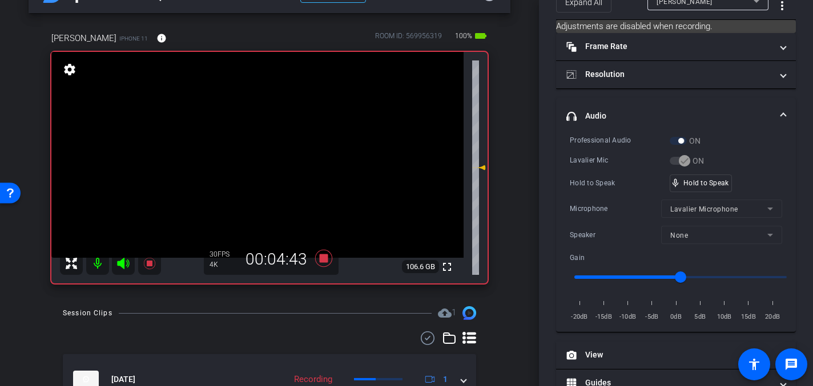
click at [266, 148] on video at bounding box center [257, 155] width 412 height 206
click at [271, 153] on video at bounding box center [257, 155] width 412 height 206
click at [295, 154] on video at bounding box center [257, 155] width 412 height 206
click at [310, 162] on video at bounding box center [257, 155] width 412 height 206
click at [270, 153] on video at bounding box center [257, 155] width 412 height 206
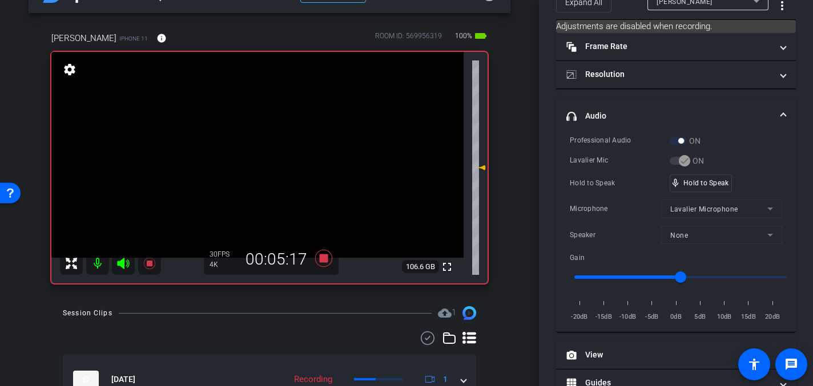
click at [253, 170] on video at bounding box center [257, 155] width 412 height 206
click at [276, 156] on video at bounding box center [257, 155] width 412 height 206
click at [263, 153] on div at bounding box center [276, 156] width 29 height 29
click at [257, 142] on video at bounding box center [257, 155] width 412 height 206
click at [257, 152] on video at bounding box center [257, 155] width 412 height 206
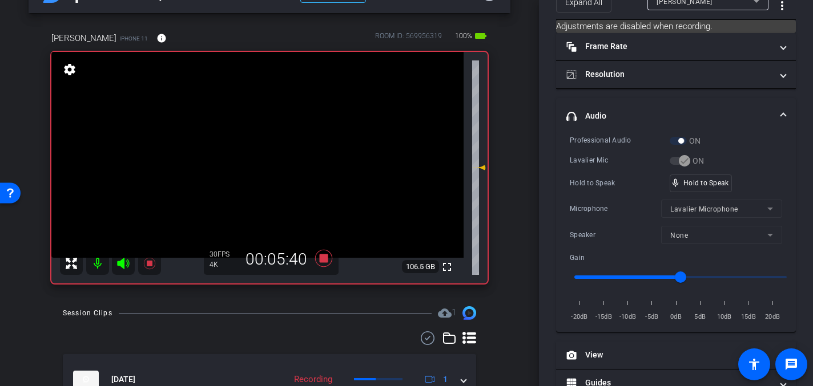
click at [252, 149] on video at bounding box center [257, 155] width 412 height 206
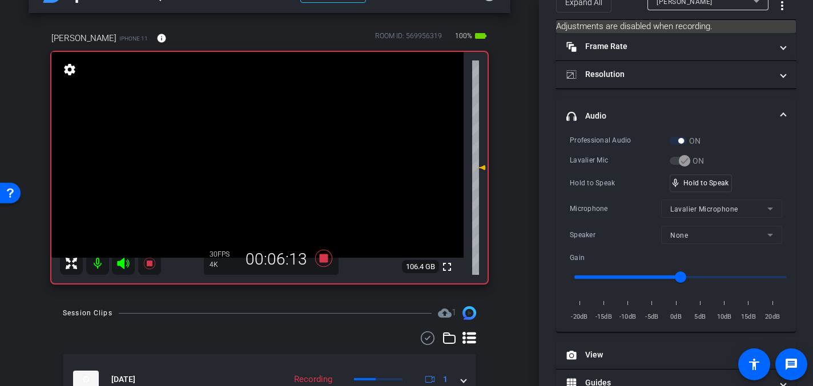
click at [252, 150] on video at bounding box center [257, 155] width 412 height 206
click at [251, 150] on video at bounding box center [257, 155] width 412 height 206
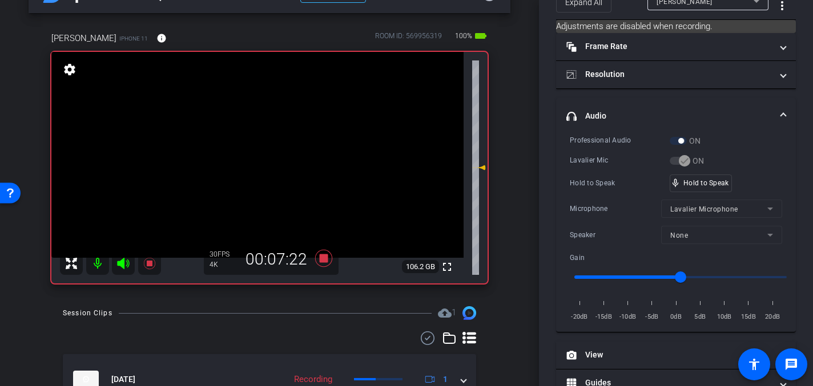
click at [256, 148] on video at bounding box center [257, 155] width 412 height 206
click at [249, 147] on video at bounding box center [257, 155] width 412 height 206
click at [252, 143] on video at bounding box center [257, 155] width 412 height 206
click at [253, 147] on video at bounding box center [257, 155] width 412 height 206
click at [262, 150] on video at bounding box center [257, 155] width 412 height 206
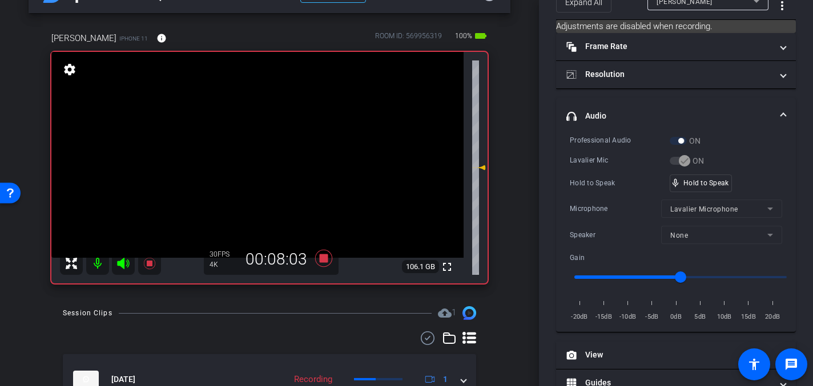
click at [253, 147] on video at bounding box center [257, 155] width 412 height 206
click at [252, 151] on video at bounding box center [257, 155] width 412 height 206
click at [257, 148] on video at bounding box center [257, 155] width 412 height 206
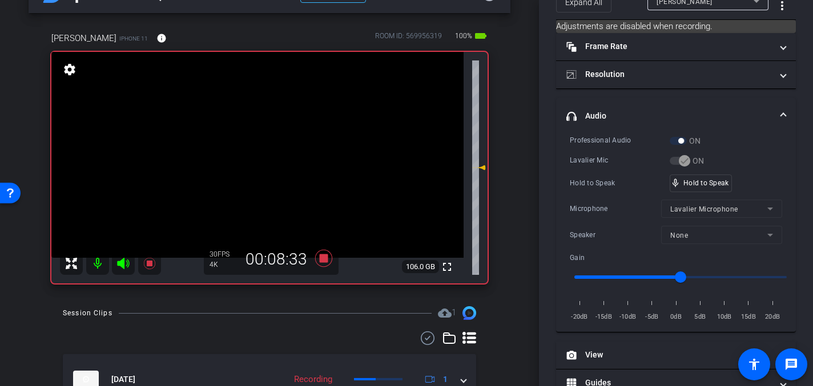
click at [248, 147] on video at bounding box center [257, 155] width 412 height 206
click at [249, 152] on video at bounding box center [257, 155] width 412 height 206
click at [253, 152] on video at bounding box center [257, 155] width 412 height 206
click at [255, 155] on video at bounding box center [257, 155] width 412 height 206
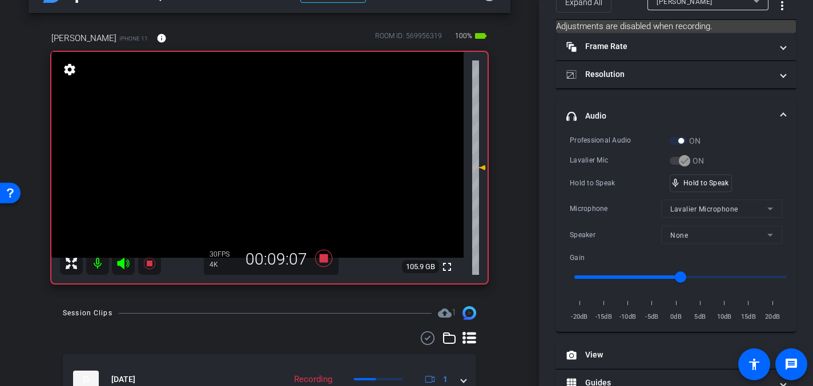
click at [255, 153] on video at bounding box center [257, 155] width 412 height 206
click at [255, 146] on video at bounding box center [257, 155] width 412 height 206
click at [255, 150] on video at bounding box center [257, 155] width 412 height 206
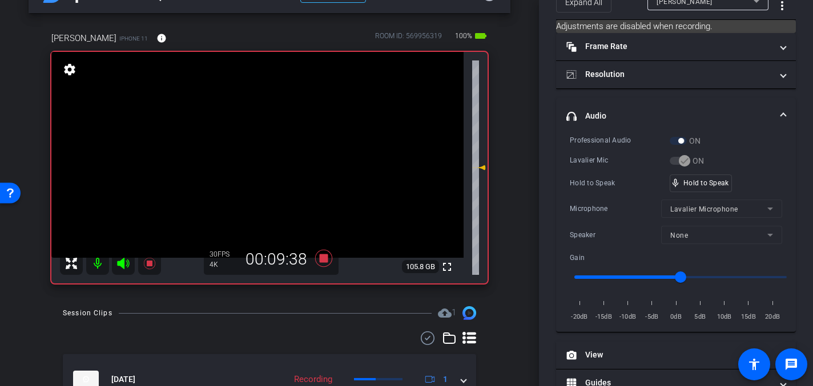
click at [255, 150] on video at bounding box center [257, 155] width 412 height 206
click at [260, 153] on video at bounding box center [257, 155] width 412 height 206
click at [328, 257] on icon at bounding box center [323, 258] width 27 height 21
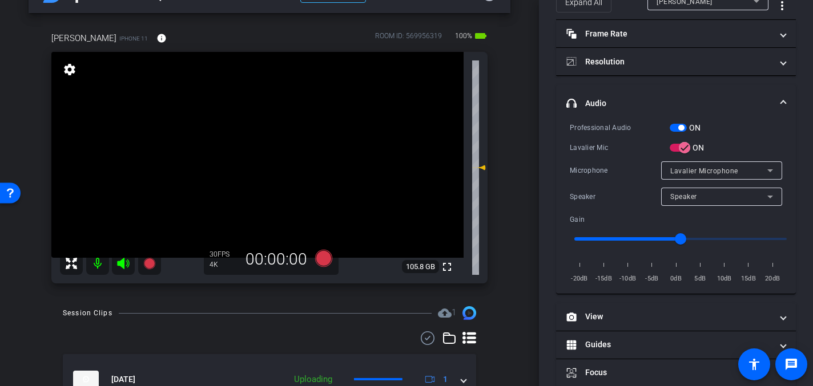
click at [255, 176] on video at bounding box center [257, 155] width 412 height 206
click at [329, 264] on icon at bounding box center [323, 258] width 17 height 17
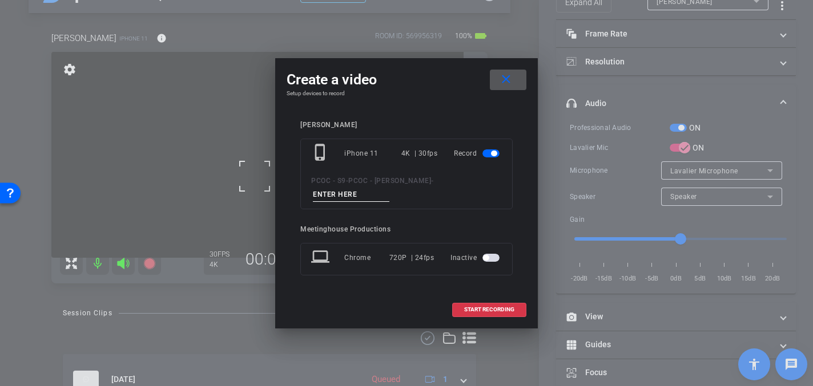
click at [346, 198] on input at bounding box center [351, 195] width 76 height 14
type input "904 - Clip 4"
click at [482, 308] on span "START RECORDING" at bounding box center [489, 310] width 50 height 6
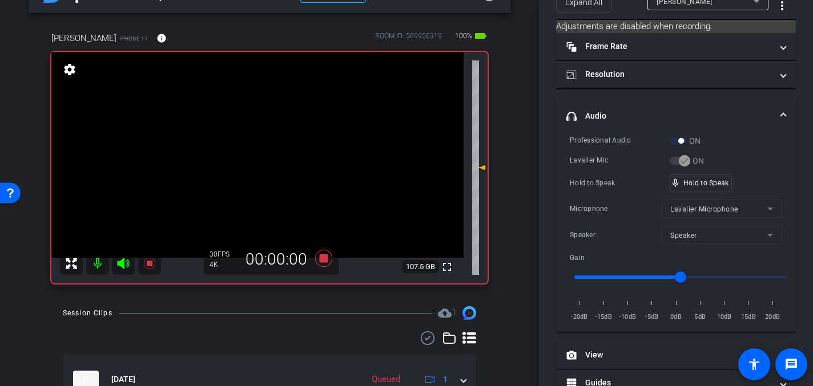
click at [260, 171] on video at bounding box center [257, 155] width 412 height 206
click at [255, 173] on video at bounding box center [257, 155] width 412 height 206
click at [256, 156] on video at bounding box center [257, 155] width 412 height 206
click at [248, 143] on video at bounding box center [257, 155] width 412 height 206
click at [251, 148] on video at bounding box center [257, 155] width 412 height 206
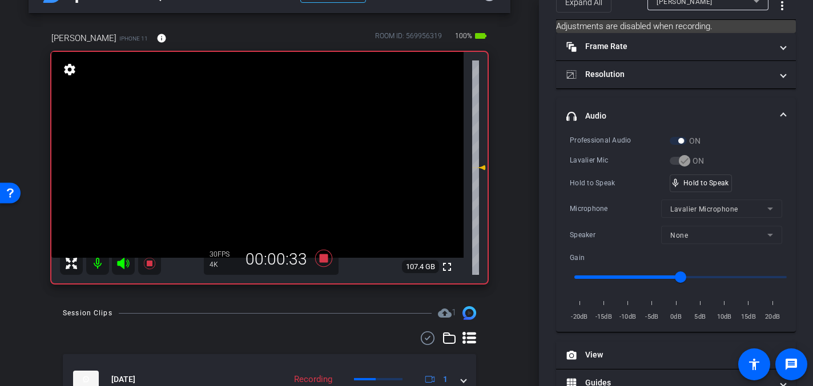
click at [248, 149] on video at bounding box center [257, 155] width 412 height 206
click at [251, 147] on video at bounding box center [257, 155] width 412 height 206
click at [245, 147] on video at bounding box center [257, 155] width 412 height 206
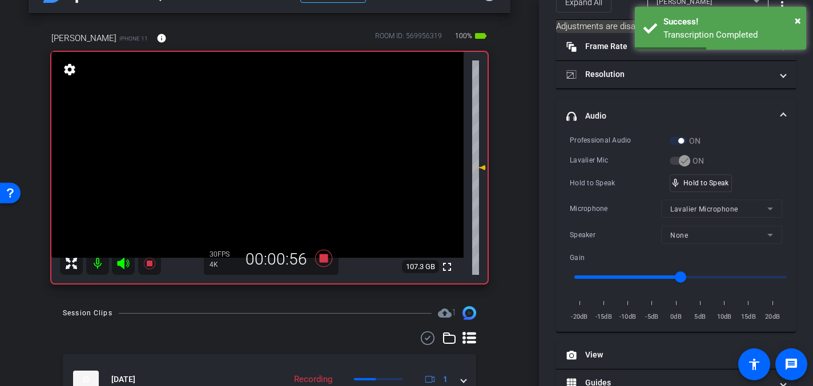
click at [253, 151] on video at bounding box center [257, 155] width 412 height 206
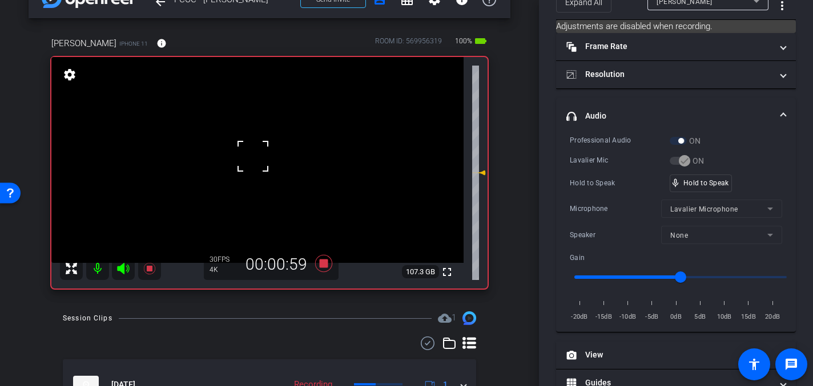
scroll to position [41, 0]
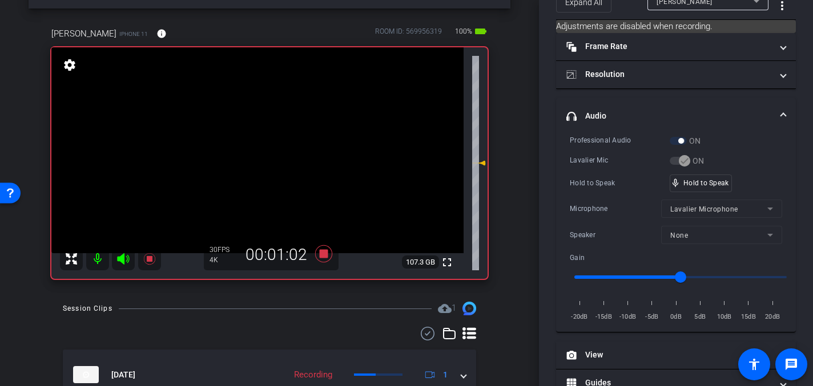
click at [249, 144] on video at bounding box center [257, 150] width 412 height 206
click at [247, 148] on video at bounding box center [257, 150] width 412 height 206
click at [251, 155] on video at bounding box center [257, 150] width 412 height 206
click at [253, 146] on video at bounding box center [257, 150] width 412 height 206
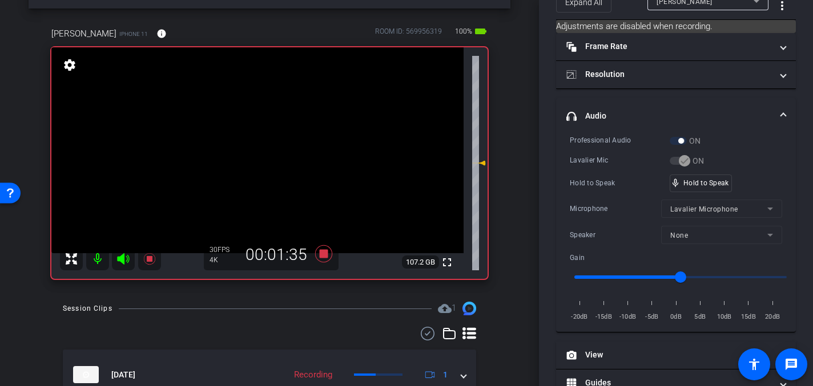
click at [253, 143] on video at bounding box center [257, 150] width 412 height 206
click at [253, 146] on video at bounding box center [257, 150] width 412 height 206
click at [261, 144] on video at bounding box center [257, 150] width 412 height 206
click at [253, 146] on video at bounding box center [257, 150] width 412 height 206
click at [256, 142] on video at bounding box center [257, 150] width 412 height 206
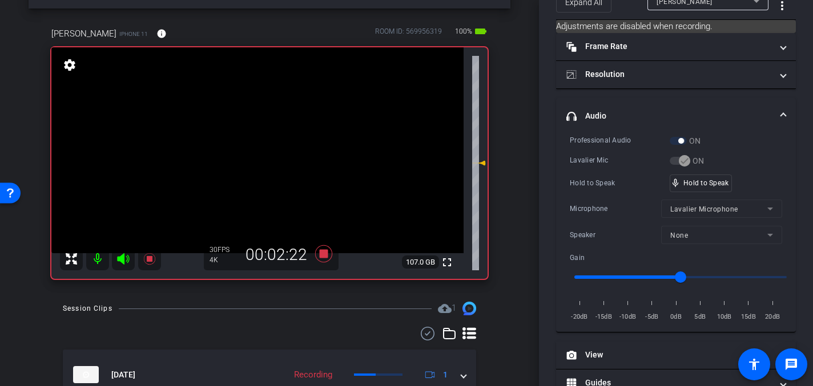
click at [256, 143] on video at bounding box center [257, 150] width 412 height 206
click at [251, 140] on video at bounding box center [257, 150] width 412 height 206
click at [252, 141] on video at bounding box center [257, 150] width 412 height 206
click at [248, 142] on video at bounding box center [257, 150] width 412 height 206
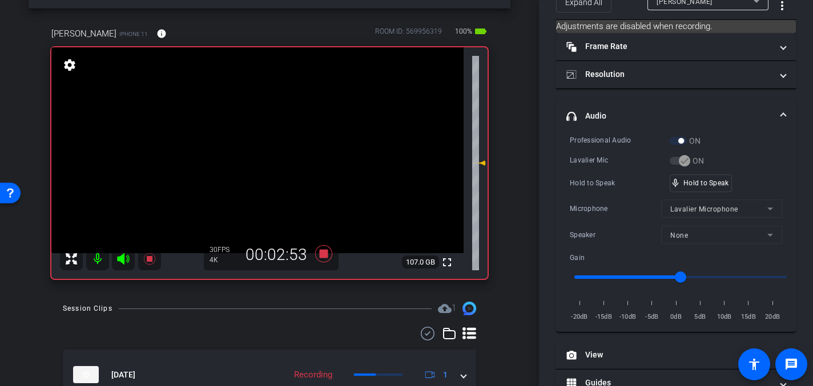
click at [249, 148] on video at bounding box center [257, 150] width 412 height 206
click at [249, 144] on video at bounding box center [257, 150] width 412 height 206
click at [249, 147] on video at bounding box center [257, 150] width 412 height 206
click at [247, 146] on video at bounding box center [257, 150] width 412 height 206
click at [270, 149] on video at bounding box center [257, 150] width 412 height 206
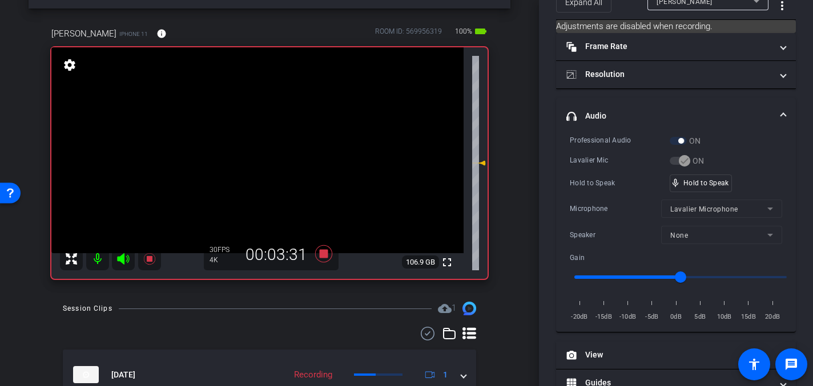
click at [248, 142] on video at bounding box center [257, 150] width 412 height 206
click at [250, 142] on video at bounding box center [257, 150] width 412 height 206
click at [258, 143] on video at bounding box center [257, 150] width 412 height 206
click at [253, 143] on video at bounding box center [257, 150] width 412 height 206
click at [255, 148] on video at bounding box center [257, 150] width 412 height 206
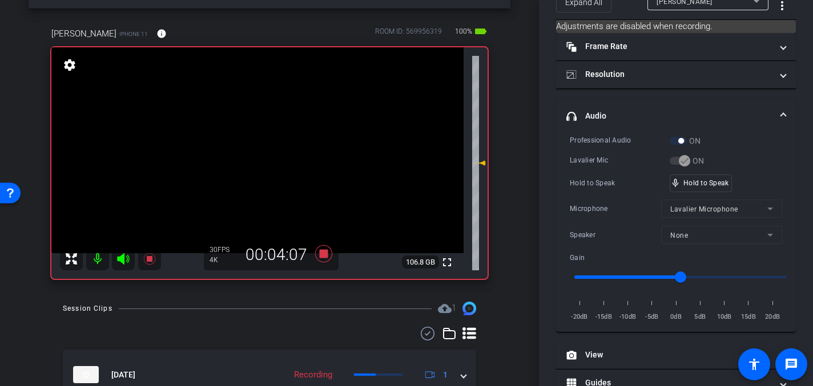
click at [250, 147] on video at bounding box center [257, 150] width 412 height 206
click at [329, 257] on icon at bounding box center [323, 254] width 27 height 21
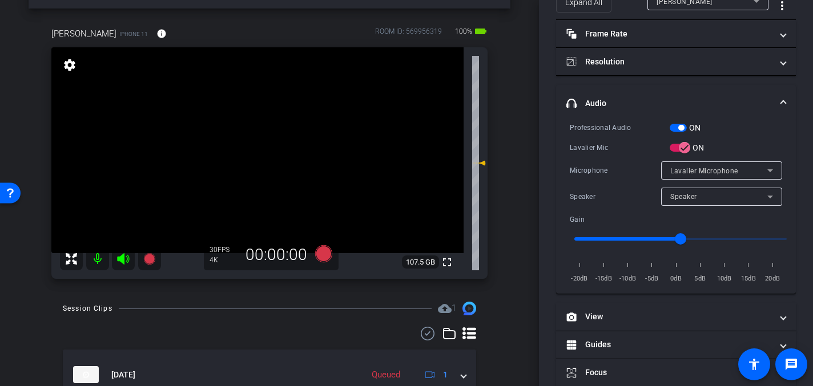
click at [251, 149] on video at bounding box center [257, 150] width 412 height 206
click at [260, 150] on video at bounding box center [257, 150] width 412 height 206
click at [251, 147] on video at bounding box center [257, 150] width 412 height 206
click at [329, 252] on icon at bounding box center [323, 253] width 17 height 17
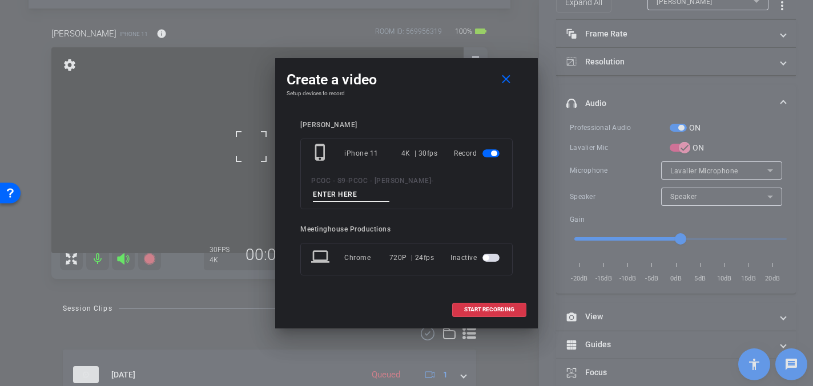
click at [333, 194] on input at bounding box center [351, 195] width 76 height 14
type input "904 - Clip 5"
click at [502, 306] on span at bounding box center [489, 309] width 73 height 27
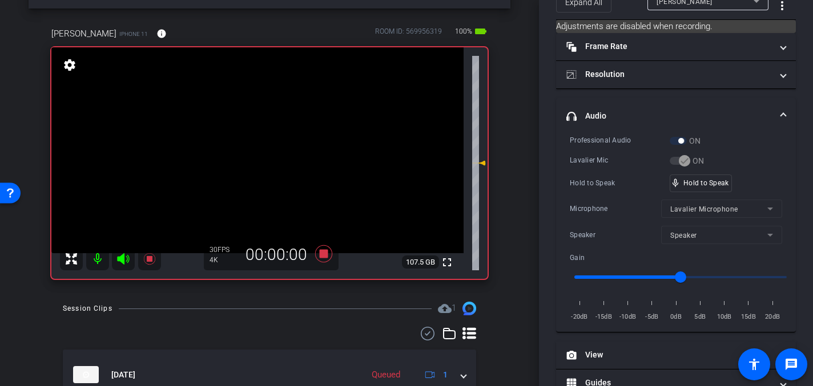
click at [269, 195] on video at bounding box center [257, 150] width 412 height 206
click at [257, 152] on video at bounding box center [257, 150] width 412 height 206
click at [249, 146] on video at bounding box center [257, 150] width 412 height 206
click at [259, 150] on video at bounding box center [257, 150] width 412 height 206
click at [256, 146] on video at bounding box center [257, 150] width 412 height 206
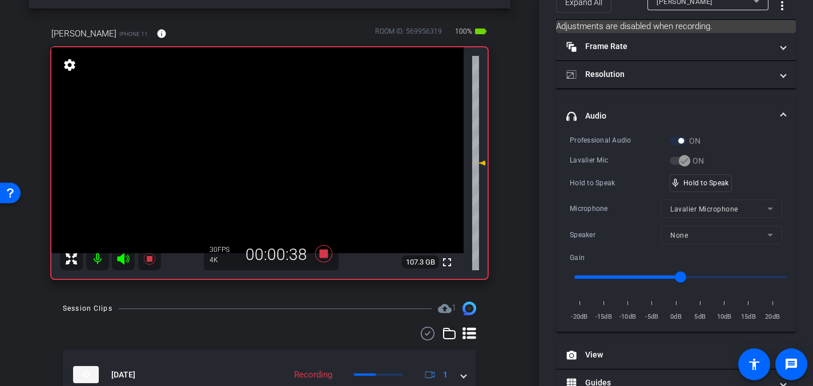
click at [245, 155] on video at bounding box center [257, 150] width 412 height 206
click at [248, 151] on video at bounding box center [257, 150] width 412 height 206
click at [255, 150] on video at bounding box center [257, 150] width 412 height 206
click at [252, 151] on video at bounding box center [257, 150] width 412 height 206
click at [245, 144] on video at bounding box center [257, 150] width 412 height 206
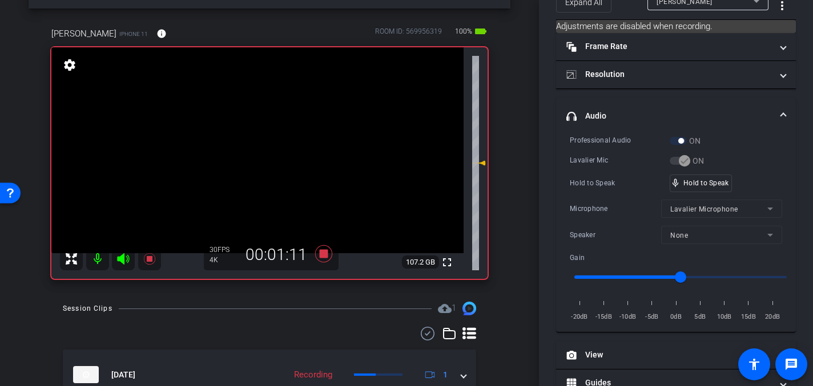
click at [248, 145] on video at bounding box center [257, 150] width 412 height 206
click at [251, 139] on video at bounding box center [257, 150] width 412 height 206
click at [237, 148] on video at bounding box center [257, 150] width 412 height 206
click at [251, 141] on video at bounding box center [257, 150] width 412 height 206
click at [251, 146] on video at bounding box center [257, 150] width 412 height 206
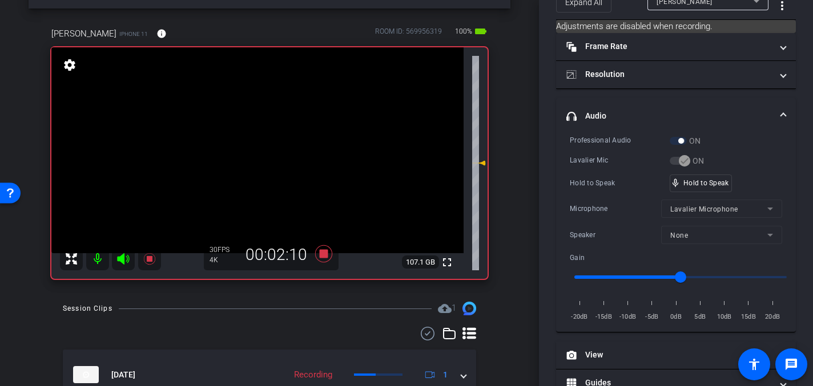
click at [252, 139] on video at bounding box center [257, 150] width 412 height 206
click at [247, 144] on video at bounding box center [257, 150] width 412 height 206
click at [253, 147] on video at bounding box center [257, 150] width 412 height 206
click at [253, 145] on video at bounding box center [257, 150] width 412 height 206
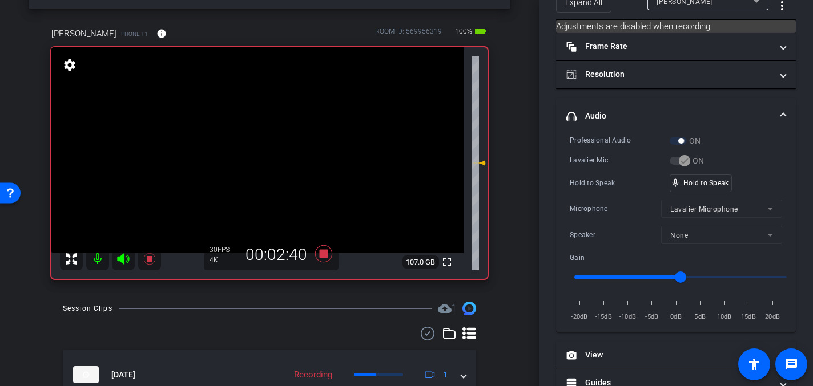
click at [253, 145] on video at bounding box center [257, 150] width 412 height 206
click at [257, 142] on video at bounding box center [257, 150] width 412 height 206
click at [257, 146] on video at bounding box center [257, 150] width 412 height 206
click at [259, 139] on video at bounding box center [257, 150] width 412 height 206
click at [251, 141] on video at bounding box center [257, 150] width 412 height 206
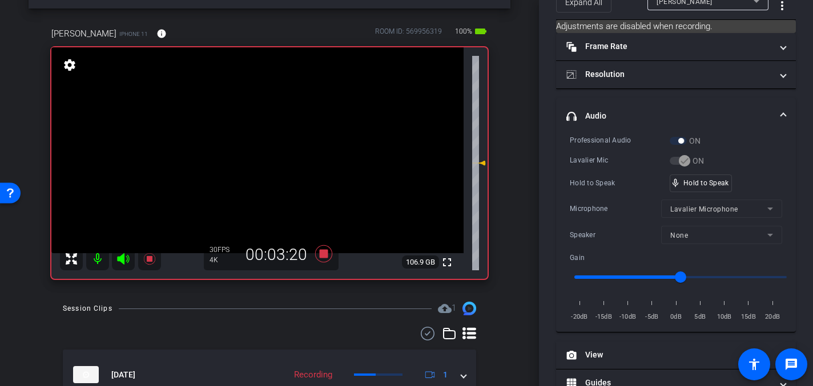
click at [255, 139] on video at bounding box center [257, 150] width 412 height 206
click at [256, 144] on video at bounding box center [257, 150] width 412 height 206
click at [258, 145] on video at bounding box center [257, 150] width 412 height 206
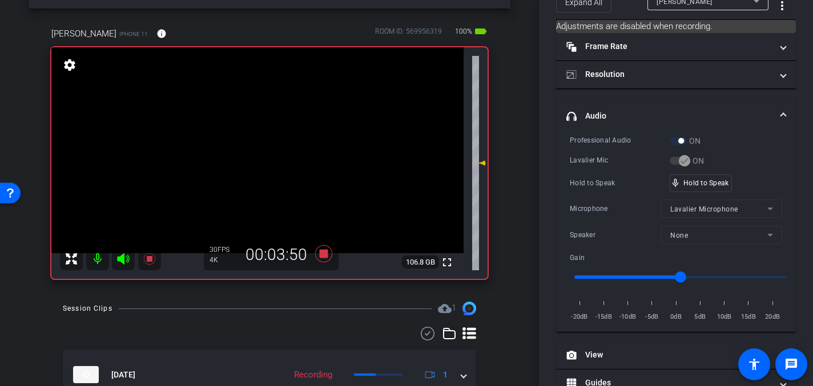
click at [256, 146] on video at bounding box center [257, 150] width 412 height 206
click at [256, 140] on video at bounding box center [257, 150] width 412 height 206
click at [260, 146] on video at bounding box center [257, 150] width 412 height 206
click at [251, 141] on video at bounding box center [257, 150] width 412 height 206
click at [252, 151] on video at bounding box center [257, 150] width 412 height 206
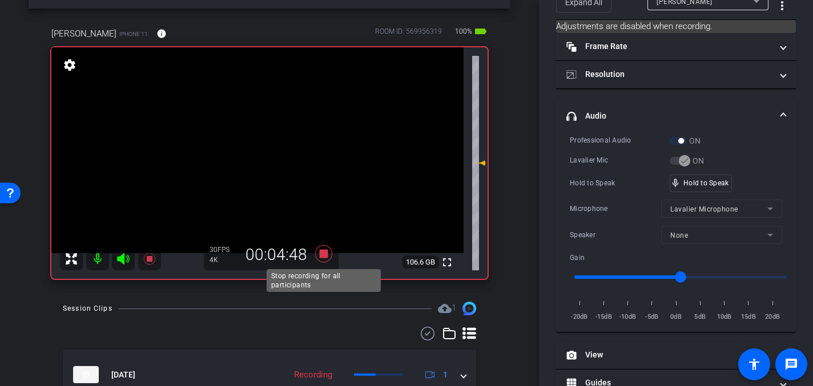
click at [323, 253] on icon at bounding box center [323, 253] width 17 height 17
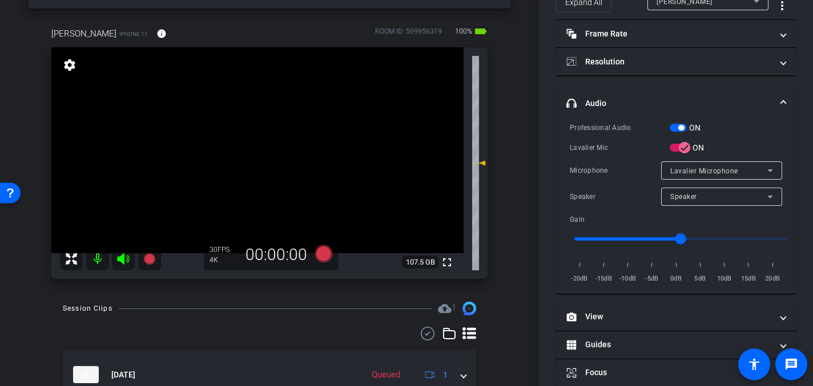
click at [262, 146] on video at bounding box center [257, 150] width 412 height 206
click at [255, 143] on video at bounding box center [257, 150] width 412 height 206
click at [253, 171] on video at bounding box center [257, 150] width 412 height 206
click at [252, 147] on video at bounding box center [257, 150] width 412 height 206
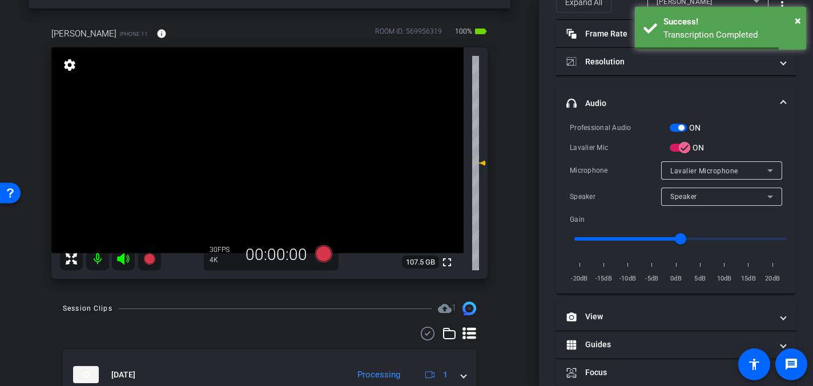
click at [244, 157] on video at bounding box center [257, 150] width 412 height 206
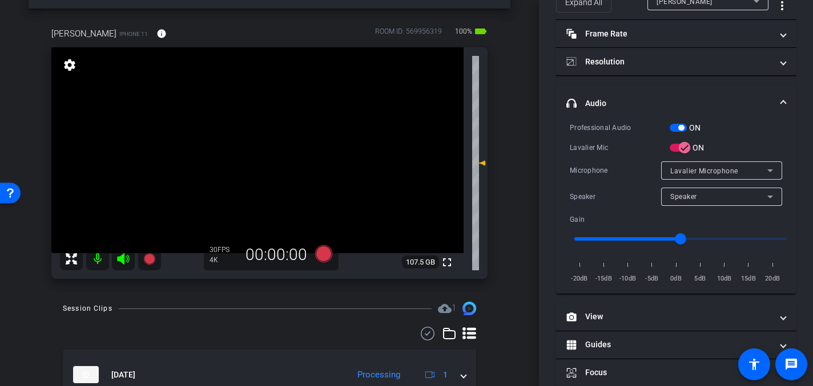
click at [252, 149] on video at bounding box center [257, 150] width 412 height 206
click at [254, 148] on video at bounding box center [257, 150] width 412 height 206
click at [272, 195] on video at bounding box center [257, 150] width 412 height 206
click at [259, 183] on video at bounding box center [257, 150] width 412 height 206
click at [256, 172] on video at bounding box center [257, 150] width 412 height 206
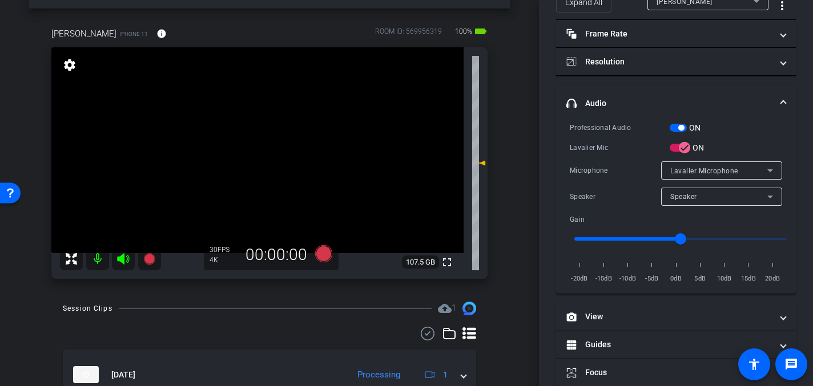
click at [264, 144] on video at bounding box center [257, 150] width 412 height 206
click at [323, 257] on icon at bounding box center [323, 253] width 17 height 17
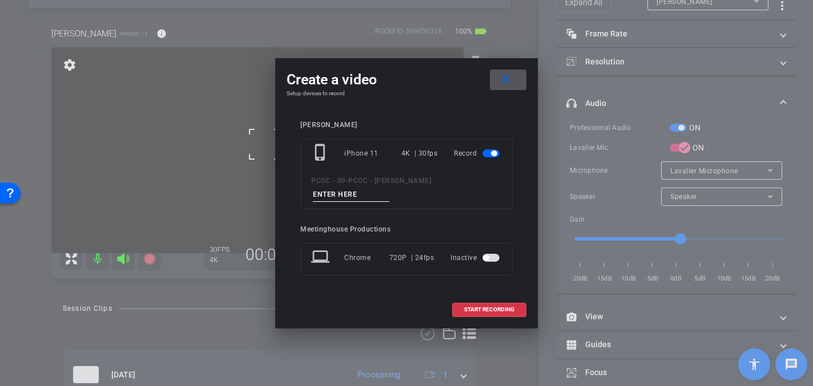
click at [345, 188] on input at bounding box center [351, 195] width 76 height 14
type input "904 - Clip 6"
click at [481, 311] on span "START RECORDING" at bounding box center [489, 310] width 50 height 6
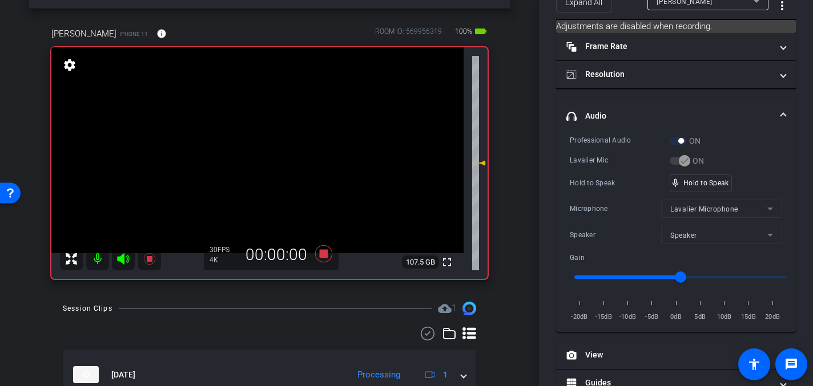
click at [263, 180] on video at bounding box center [257, 150] width 412 height 206
click at [259, 153] on video at bounding box center [257, 150] width 412 height 206
click at [256, 149] on video at bounding box center [257, 150] width 412 height 206
click at [250, 151] on video at bounding box center [257, 150] width 412 height 206
click at [251, 149] on video at bounding box center [257, 150] width 412 height 206
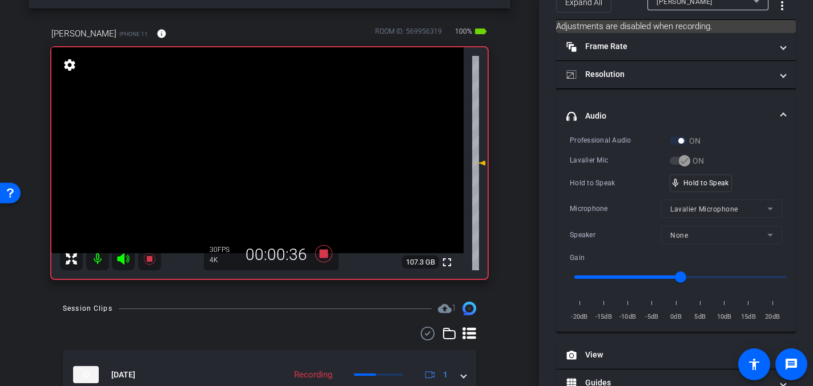
click at [248, 146] on video at bounding box center [257, 150] width 412 height 206
click at [260, 144] on video at bounding box center [257, 150] width 412 height 206
click at [257, 143] on video at bounding box center [257, 150] width 412 height 206
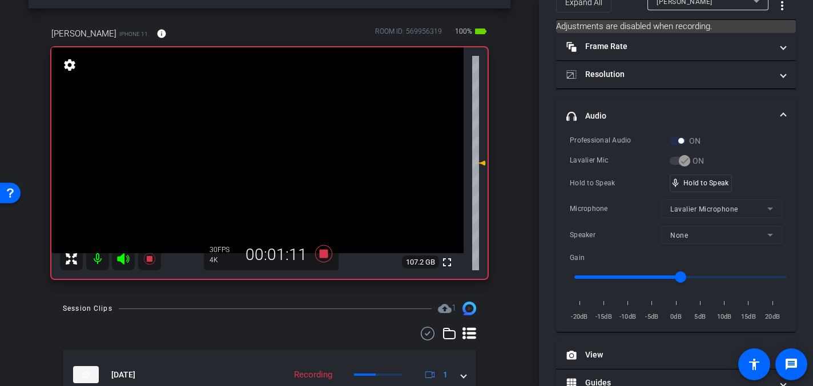
click at [256, 145] on video at bounding box center [257, 150] width 412 height 206
click at [255, 139] on video at bounding box center [257, 150] width 412 height 206
click at [256, 143] on video at bounding box center [257, 150] width 412 height 206
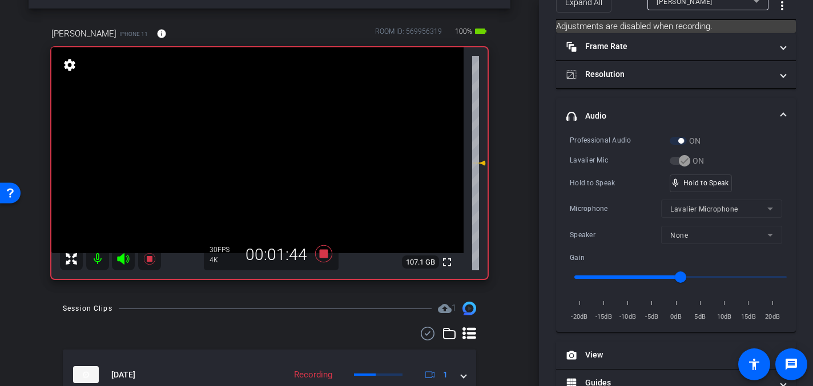
click at [256, 143] on video at bounding box center [257, 150] width 412 height 206
click at [252, 146] on video at bounding box center [257, 150] width 412 height 206
click at [256, 147] on video at bounding box center [257, 150] width 412 height 206
click at [252, 139] on video at bounding box center [257, 150] width 412 height 206
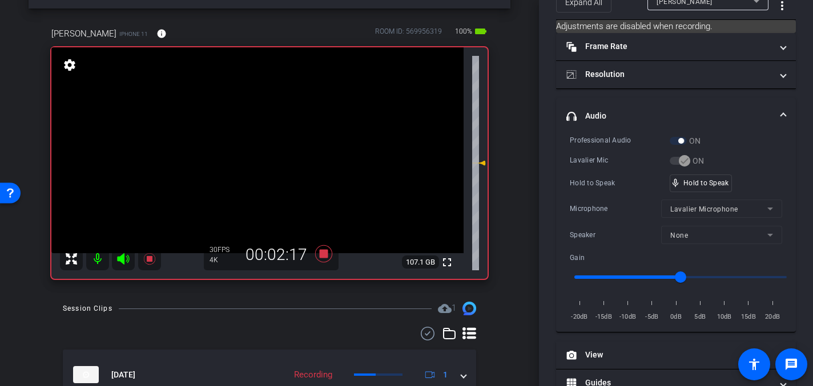
click at [255, 147] on video at bounding box center [257, 150] width 412 height 206
click at [254, 142] on video at bounding box center [257, 150] width 412 height 206
click at [259, 146] on video at bounding box center [257, 150] width 412 height 206
click at [259, 154] on video at bounding box center [257, 150] width 412 height 206
click at [252, 143] on video at bounding box center [257, 150] width 412 height 206
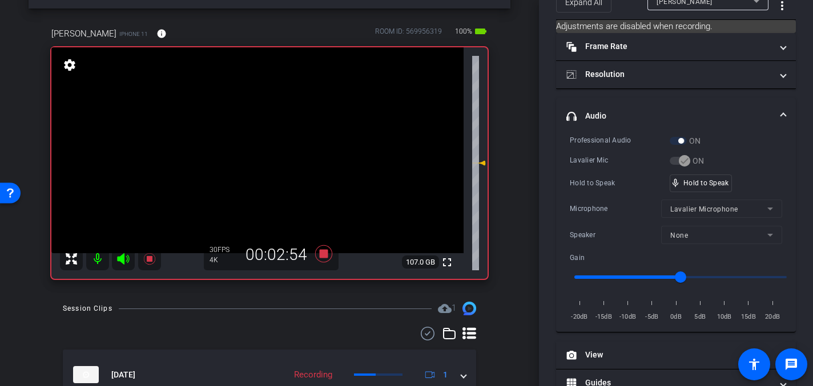
click at [254, 151] on video at bounding box center [257, 150] width 412 height 206
click at [252, 151] on video at bounding box center [257, 150] width 412 height 206
click at [251, 141] on video at bounding box center [257, 150] width 412 height 206
click at [256, 134] on video at bounding box center [257, 150] width 412 height 206
click at [260, 148] on video at bounding box center [257, 150] width 412 height 206
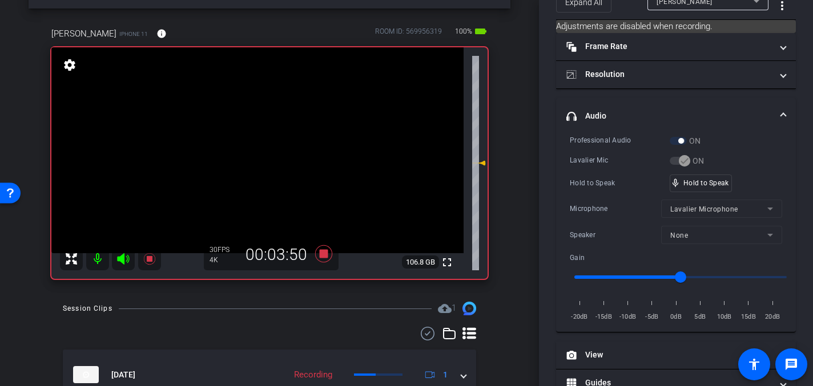
click at [247, 148] on video at bounding box center [257, 150] width 412 height 206
click at [257, 140] on video at bounding box center [257, 150] width 412 height 206
click at [253, 151] on video at bounding box center [257, 150] width 412 height 206
click at [261, 159] on video at bounding box center [257, 150] width 412 height 206
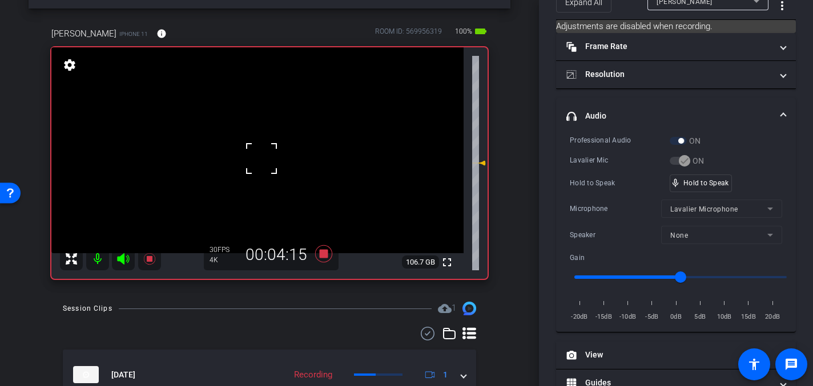
click at [246, 135] on video at bounding box center [257, 150] width 412 height 206
click at [251, 143] on video at bounding box center [257, 150] width 412 height 206
click at [251, 142] on video at bounding box center [257, 150] width 412 height 206
click at [251, 165] on video at bounding box center [257, 150] width 412 height 206
click at [249, 138] on video at bounding box center [257, 150] width 412 height 206
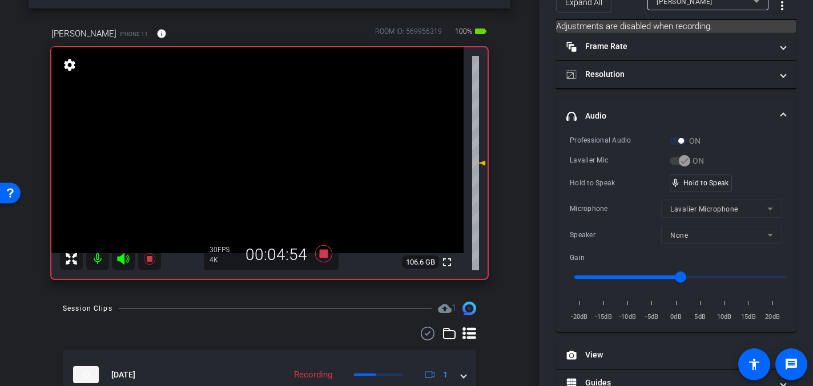
click at [249, 143] on video at bounding box center [257, 150] width 412 height 206
click at [249, 148] on video at bounding box center [257, 150] width 412 height 206
click at [249, 146] on video at bounding box center [257, 150] width 412 height 206
click at [244, 143] on video at bounding box center [257, 150] width 412 height 206
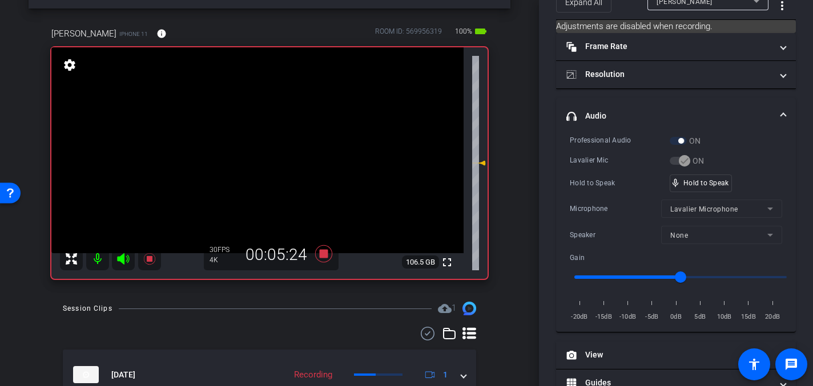
click at [244, 143] on video at bounding box center [257, 150] width 412 height 206
click at [245, 148] on video at bounding box center [257, 150] width 412 height 206
click at [254, 144] on video at bounding box center [257, 150] width 412 height 206
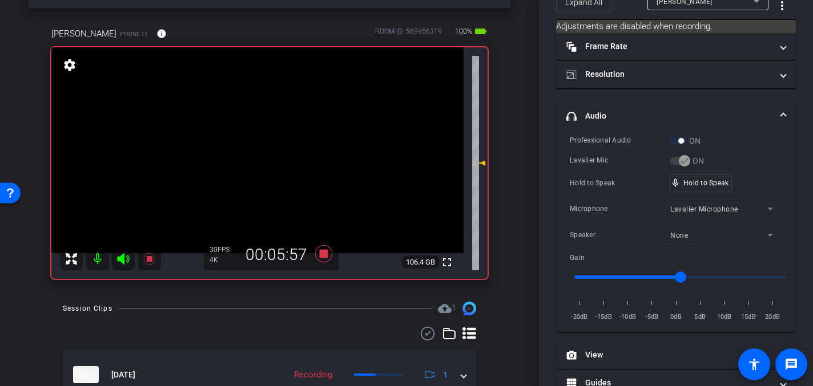
click at [243, 139] on video at bounding box center [257, 150] width 412 height 206
click at [245, 143] on video at bounding box center [257, 150] width 412 height 206
click at [248, 138] on video at bounding box center [257, 150] width 412 height 206
click at [244, 146] on video at bounding box center [257, 150] width 412 height 206
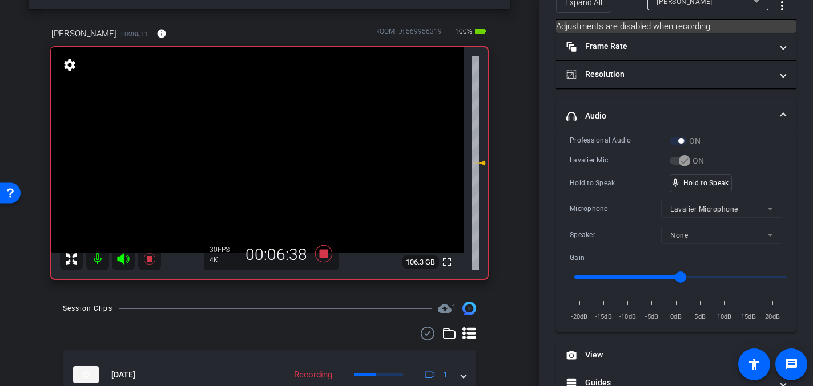
click at [252, 162] on video at bounding box center [257, 150] width 412 height 206
click at [256, 167] on video at bounding box center [257, 150] width 412 height 206
click at [261, 148] on video at bounding box center [257, 150] width 412 height 206
click at [267, 143] on video at bounding box center [257, 150] width 412 height 206
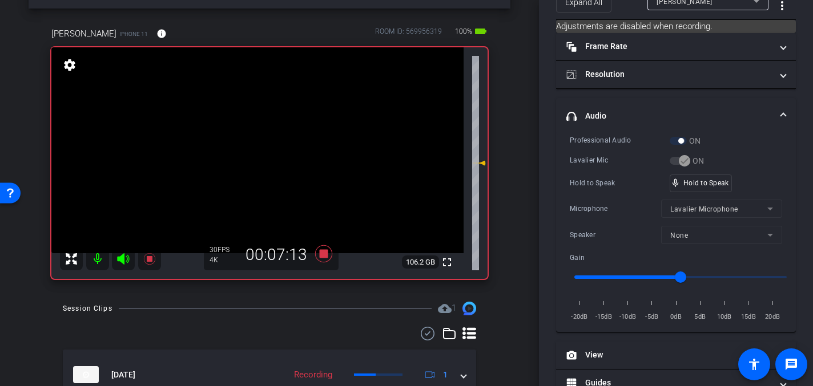
click at [267, 143] on video at bounding box center [257, 150] width 412 height 206
click at [256, 140] on video at bounding box center [257, 150] width 412 height 206
click at [254, 147] on video at bounding box center [257, 150] width 412 height 206
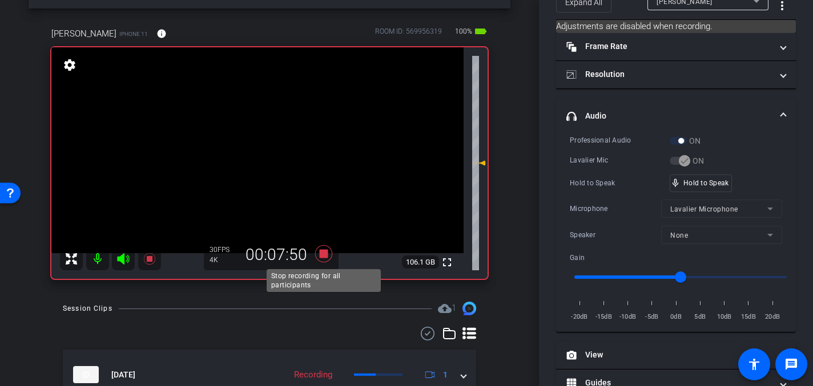
click at [325, 252] on icon at bounding box center [323, 253] width 17 height 17
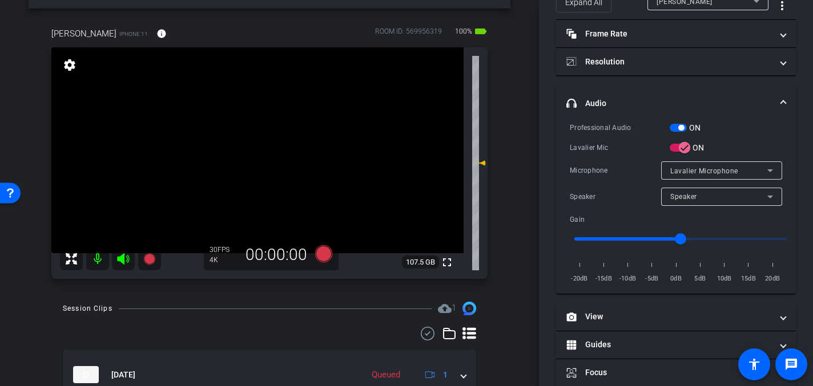
click at [246, 147] on video at bounding box center [257, 150] width 412 height 206
click at [251, 146] on video at bounding box center [257, 150] width 412 height 206
click at [260, 170] on video at bounding box center [257, 150] width 412 height 206
click at [321, 251] on icon at bounding box center [323, 253] width 17 height 17
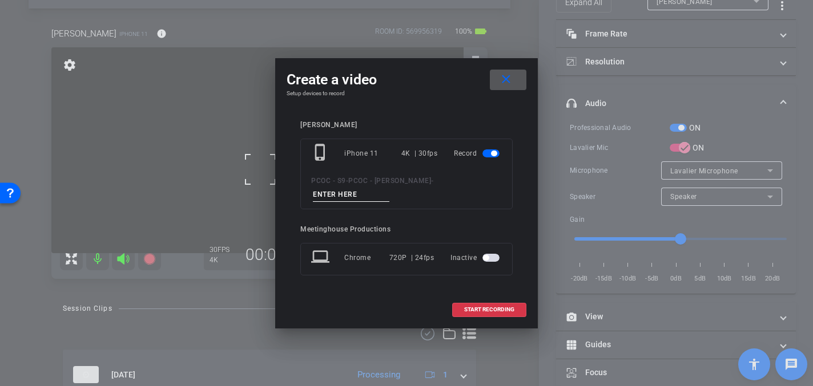
click at [335, 197] on input at bounding box center [351, 195] width 76 height 14
type input "904 - Clip 7"
click at [475, 308] on span "START RECORDING" at bounding box center [489, 310] width 50 height 6
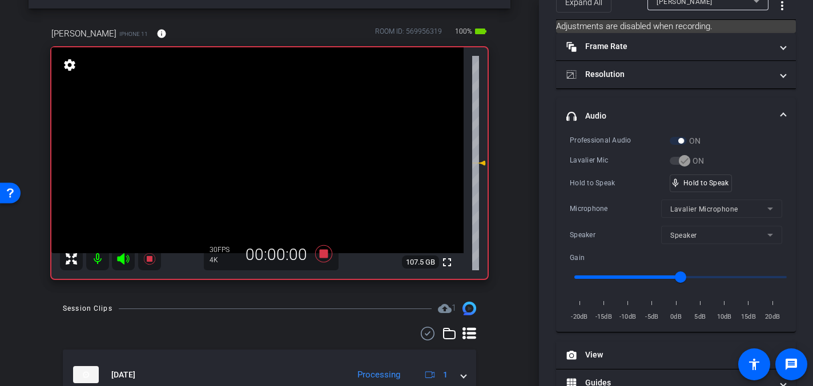
click at [248, 175] on video at bounding box center [257, 150] width 412 height 206
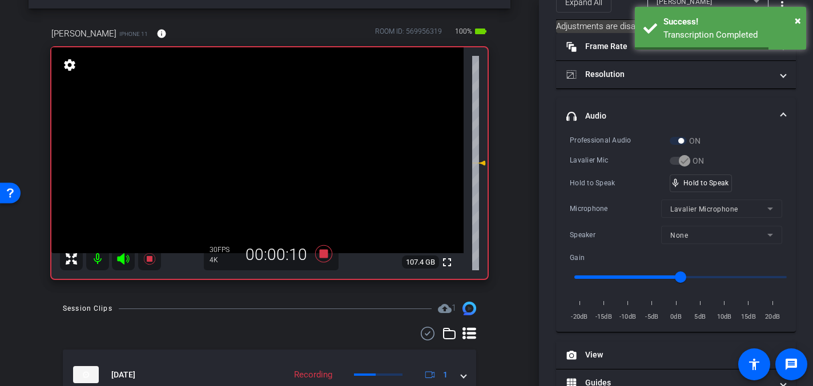
click at [256, 143] on video at bounding box center [257, 150] width 412 height 206
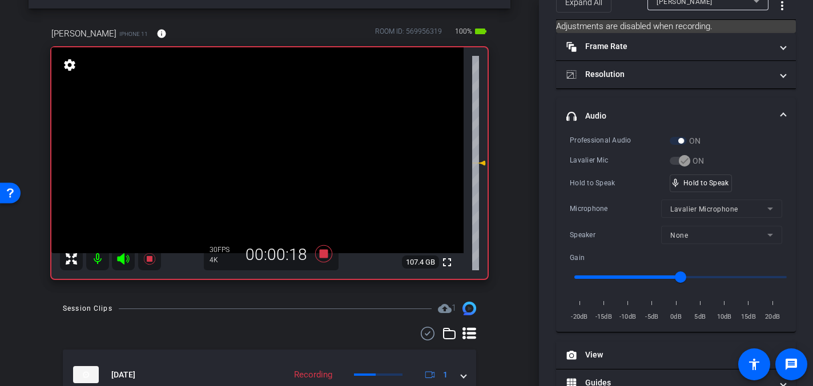
click at [249, 146] on video at bounding box center [257, 150] width 412 height 206
click at [241, 147] on video at bounding box center [257, 150] width 412 height 206
click at [251, 151] on video at bounding box center [257, 150] width 412 height 206
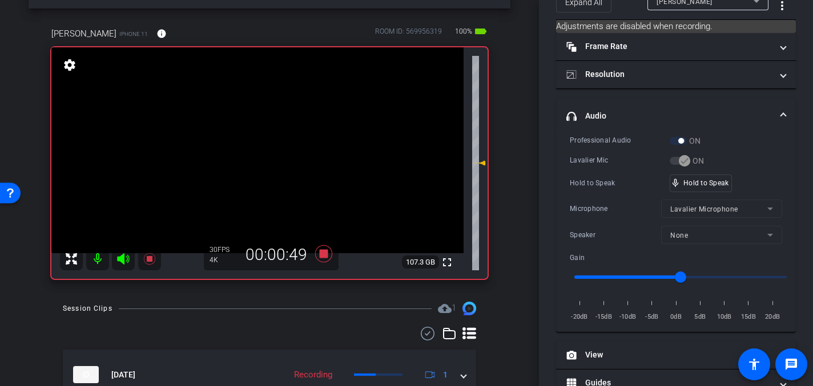
click at [251, 151] on video at bounding box center [257, 150] width 412 height 206
click at [247, 152] on video at bounding box center [257, 150] width 412 height 206
click at [248, 144] on video at bounding box center [257, 150] width 412 height 206
click at [252, 147] on video at bounding box center [257, 150] width 412 height 206
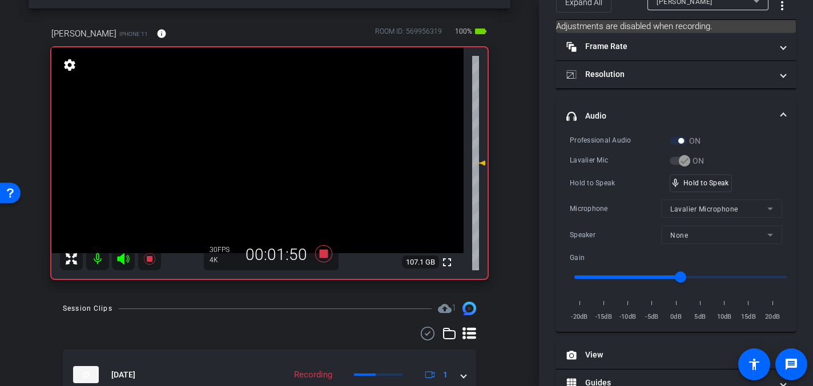
click at [252, 147] on video at bounding box center [257, 150] width 412 height 206
click at [251, 150] on video at bounding box center [257, 150] width 412 height 206
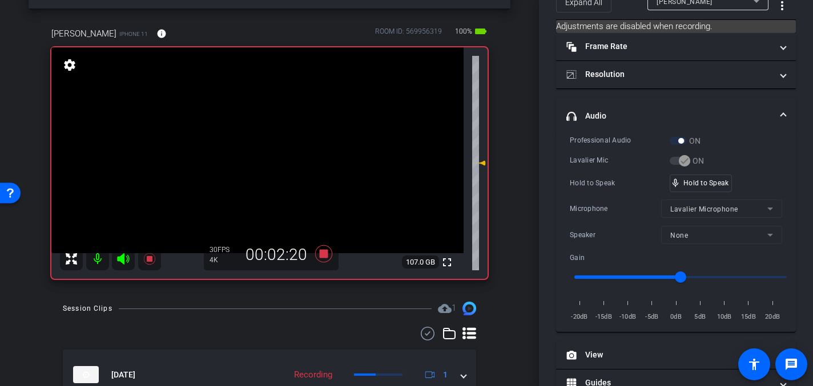
click at [253, 149] on video at bounding box center [257, 150] width 412 height 206
click at [257, 144] on video at bounding box center [257, 150] width 412 height 206
click at [255, 148] on video at bounding box center [257, 150] width 412 height 206
click at [254, 144] on video at bounding box center [257, 150] width 412 height 206
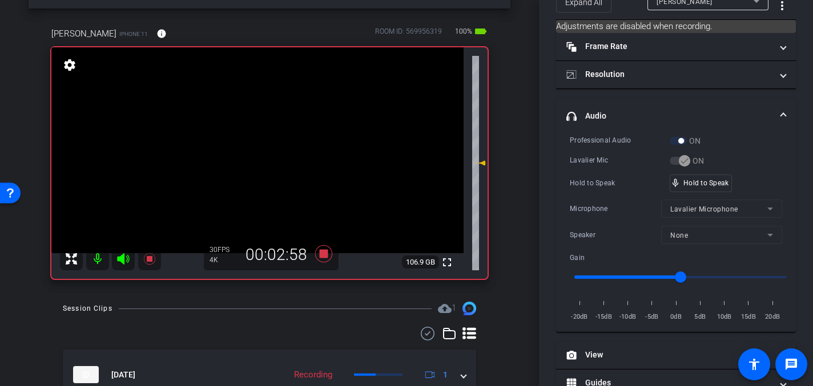
click at [255, 158] on video at bounding box center [257, 150] width 412 height 206
click at [249, 140] on video at bounding box center [257, 150] width 412 height 206
click at [259, 150] on video at bounding box center [257, 150] width 412 height 206
click at [252, 150] on video at bounding box center [257, 150] width 412 height 206
click at [252, 146] on video at bounding box center [257, 150] width 412 height 206
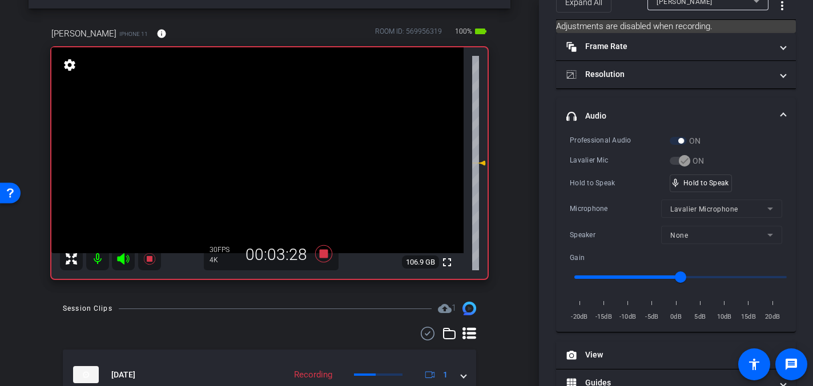
click at [251, 144] on video at bounding box center [257, 150] width 412 height 206
click at [245, 154] on video at bounding box center [257, 150] width 412 height 206
click at [253, 139] on video at bounding box center [257, 150] width 412 height 206
click at [249, 139] on video at bounding box center [257, 150] width 412 height 206
click at [247, 140] on video at bounding box center [257, 150] width 412 height 206
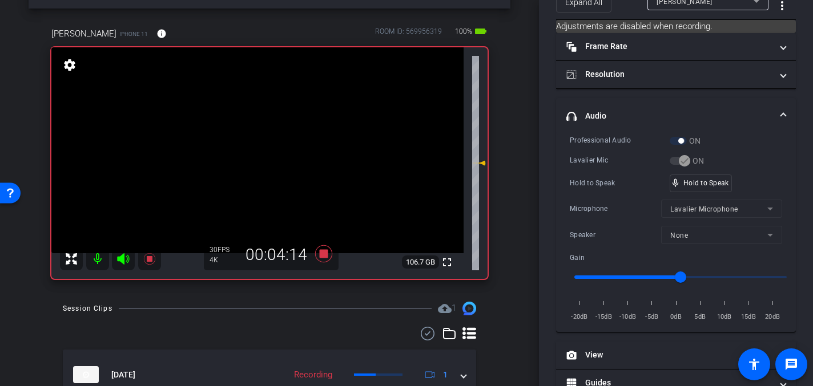
click at [253, 152] on video at bounding box center [257, 150] width 412 height 206
click at [256, 148] on video at bounding box center [257, 150] width 412 height 206
click at [251, 146] on video at bounding box center [257, 150] width 412 height 206
click at [246, 146] on video at bounding box center [257, 150] width 412 height 206
click at [260, 146] on video at bounding box center [257, 150] width 412 height 206
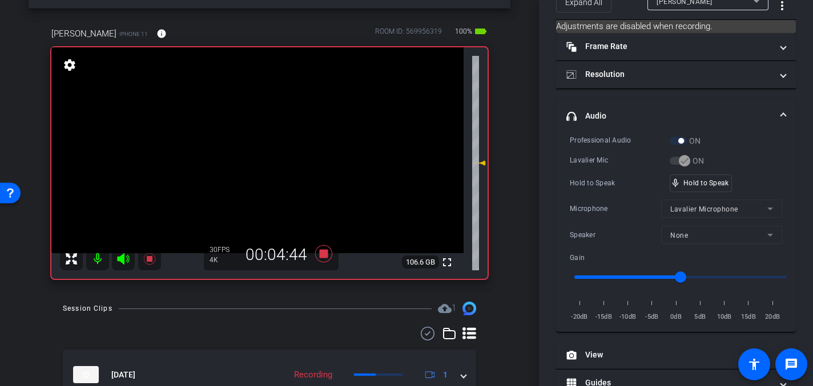
click at [248, 145] on video at bounding box center [257, 150] width 412 height 206
click at [252, 145] on video at bounding box center [257, 150] width 412 height 206
click at [252, 144] on video at bounding box center [257, 150] width 412 height 206
click at [323, 253] on icon at bounding box center [323, 253] width 17 height 17
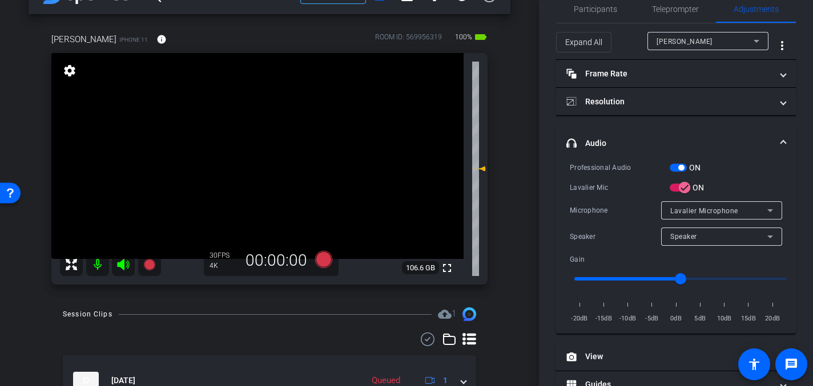
scroll to position [0, 0]
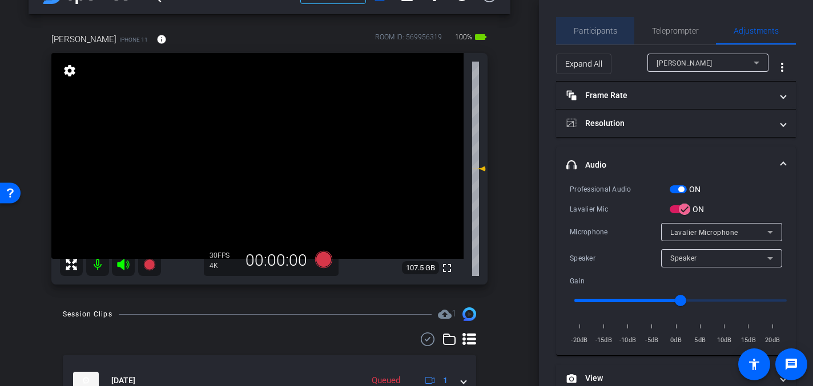
click at [595, 38] on span "Participants" at bounding box center [595, 30] width 43 height 27
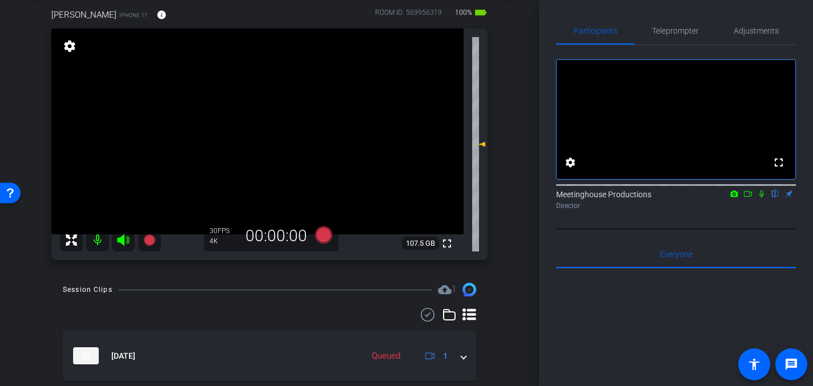
scroll to position [54, 0]
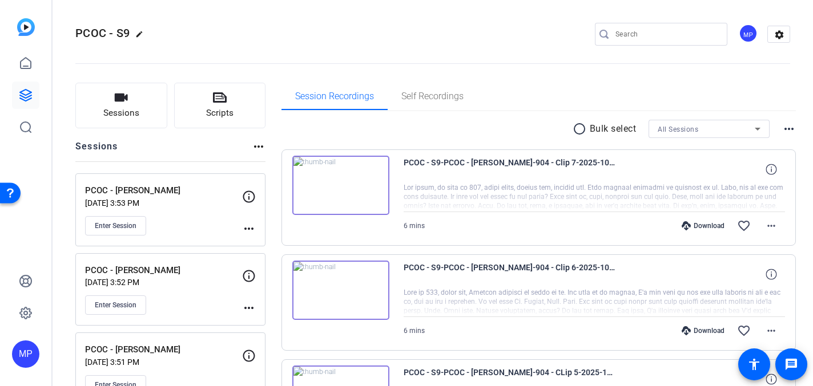
scroll to position [702, 0]
